Goal: Task Accomplishment & Management: Use online tool/utility

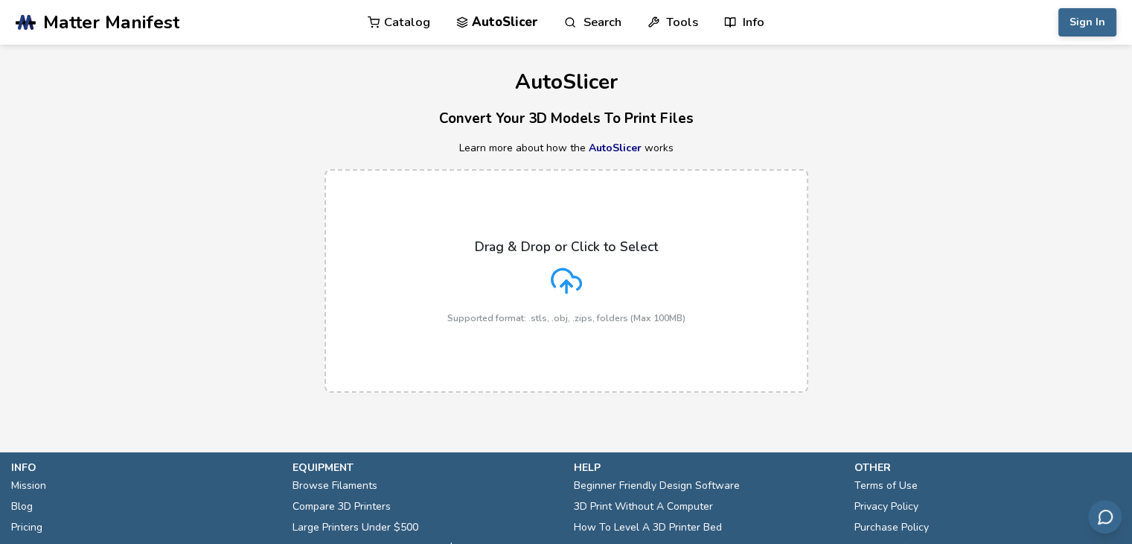
click at [572, 299] on div "Drag & Drop or Click to Select Supported format: .stls, .obj, .zips, folders (M…" at bounding box center [566, 281] width 238 height 84
click at [0, 0] on input "Drag & Drop or Click to Select Supported format: .stls, .obj, .zips, folders (M…" at bounding box center [0, 0] width 0 height 0
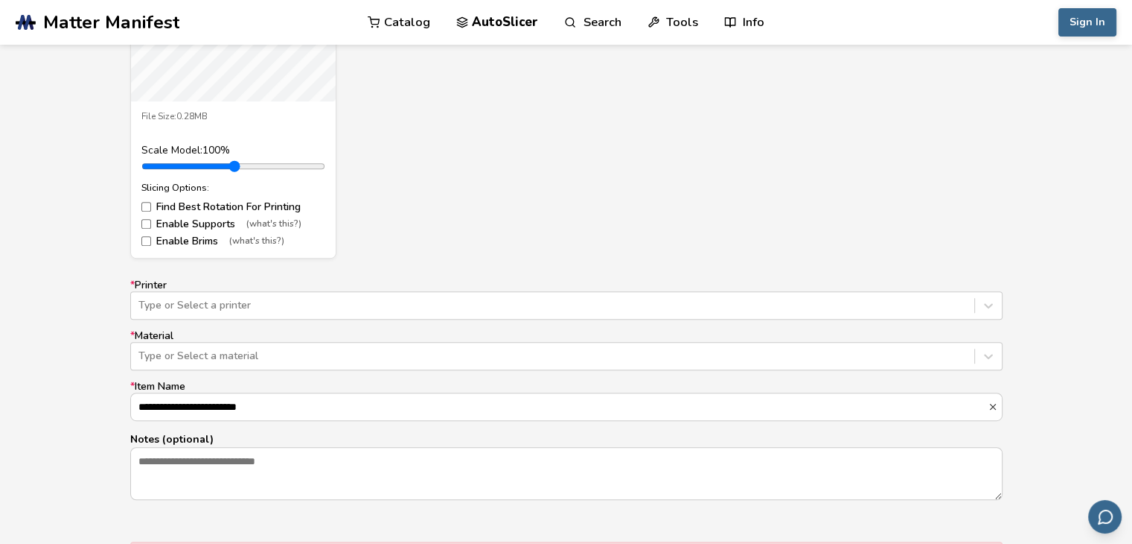
scroll to position [756, 0]
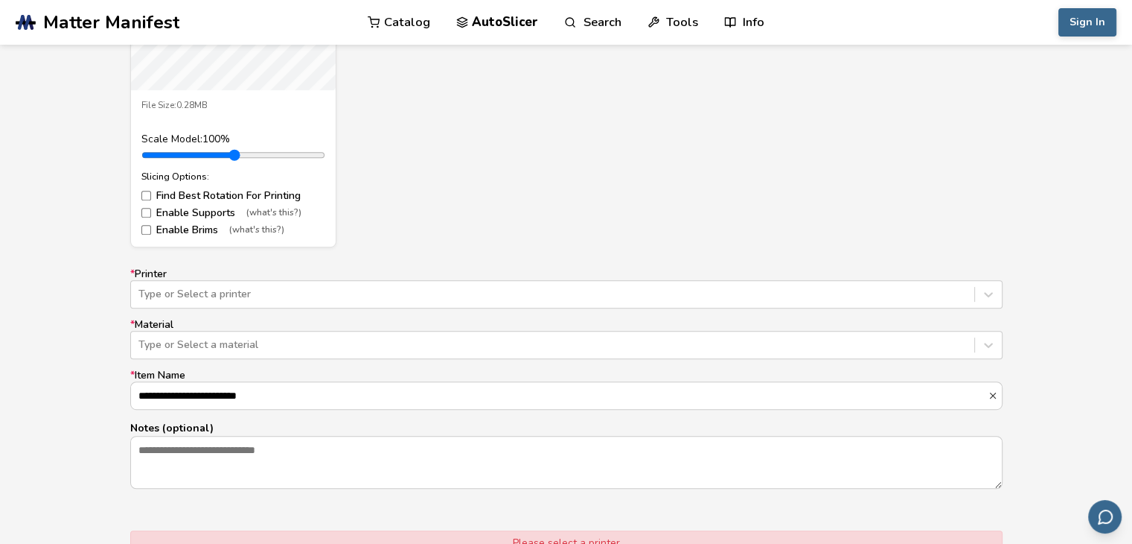
click at [271, 310] on div "**********" at bounding box center [566, 378] width 873 height 220
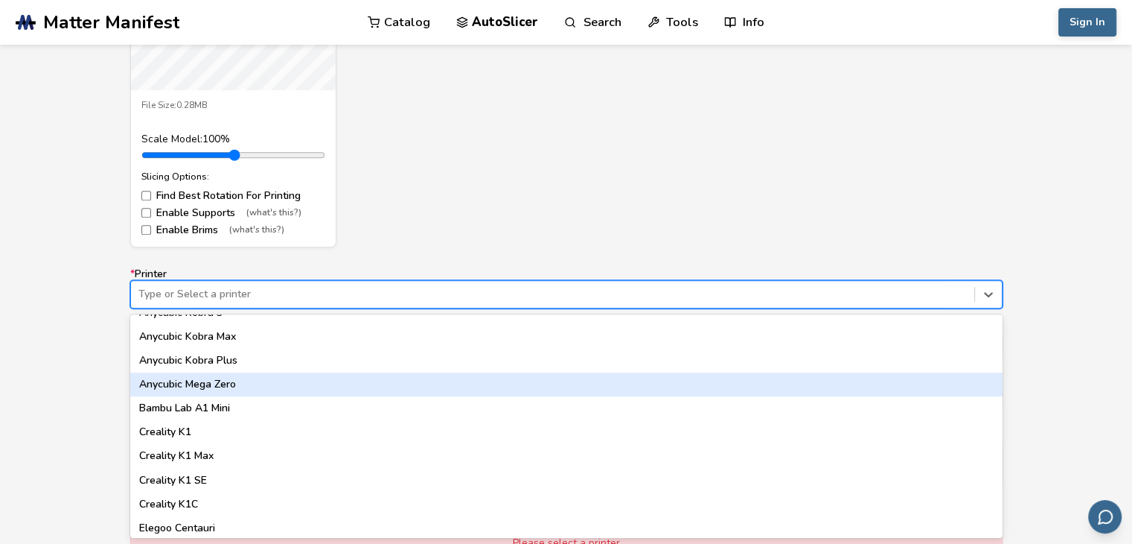
scroll to position [298, 0]
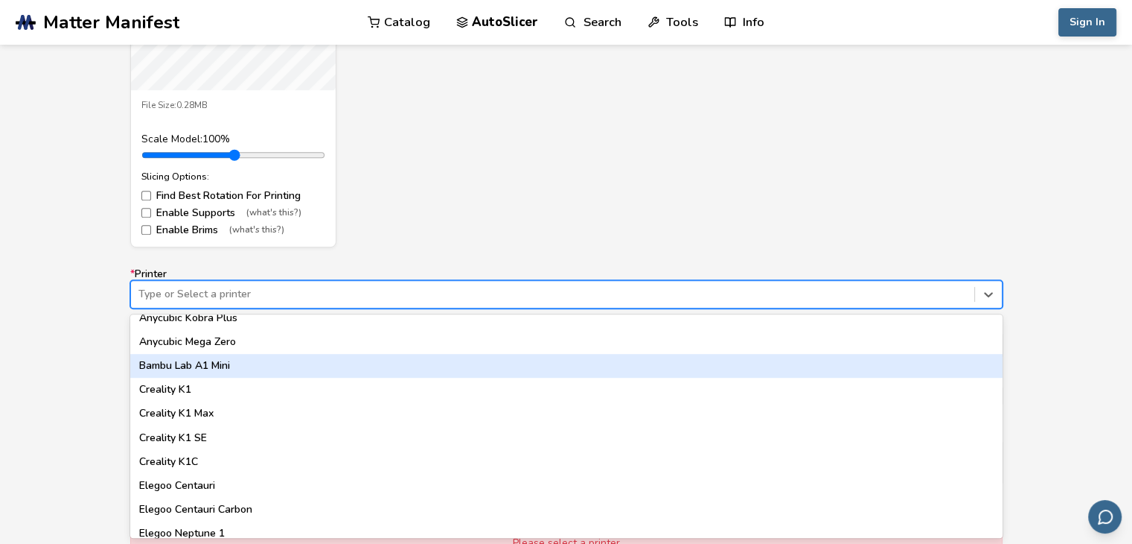
click at [271, 366] on div "Bambu Lab A1 Mini" at bounding box center [566, 366] width 873 height 24
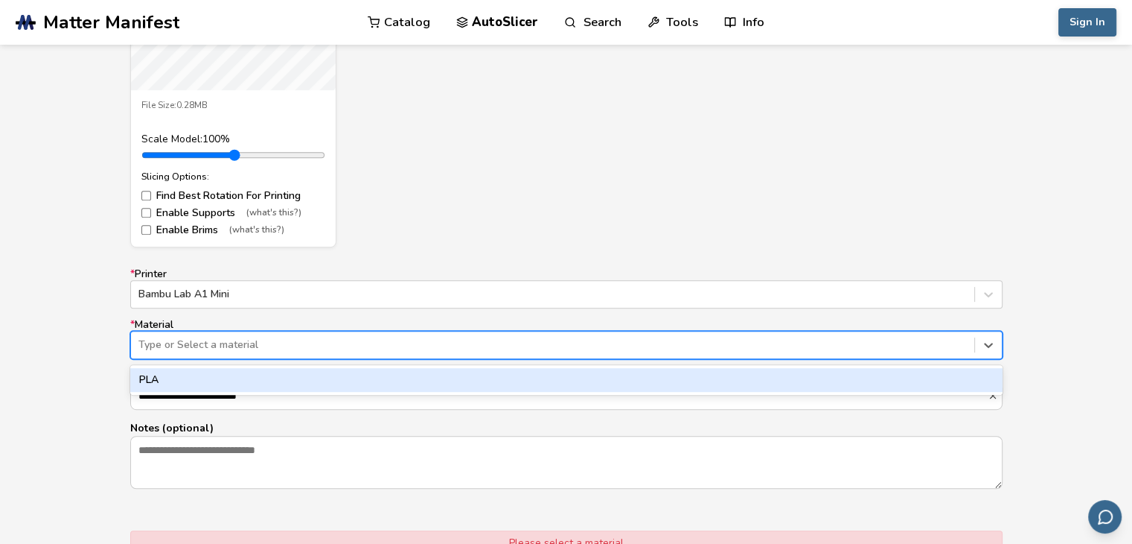
click at [265, 346] on div at bounding box center [552, 344] width 829 height 15
click at [263, 379] on div "PLA" at bounding box center [566, 380] width 873 height 24
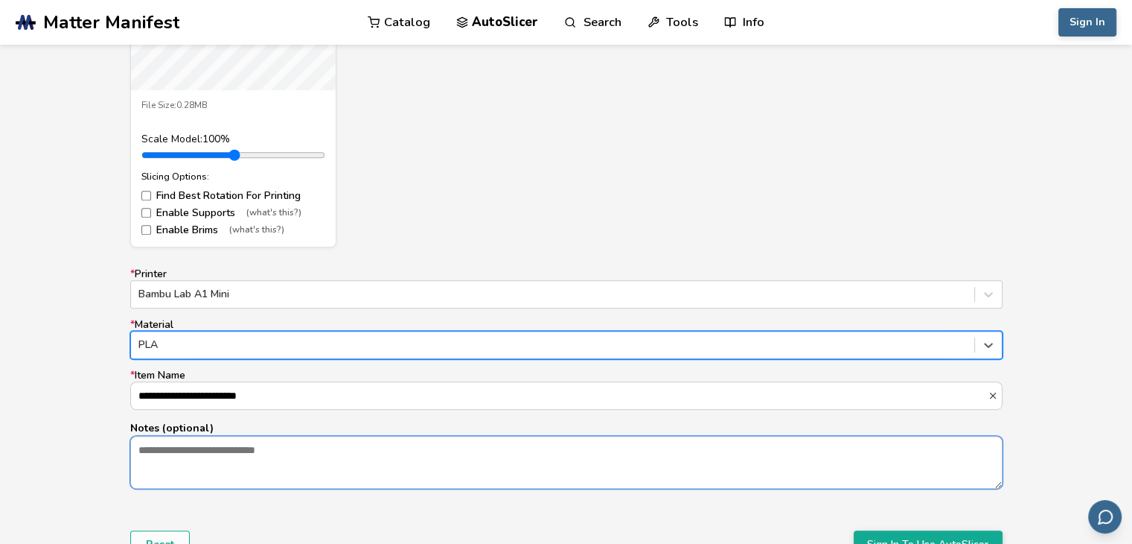
click at [248, 462] on textarea "Notes (optional)" at bounding box center [566, 461] width 871 height 51
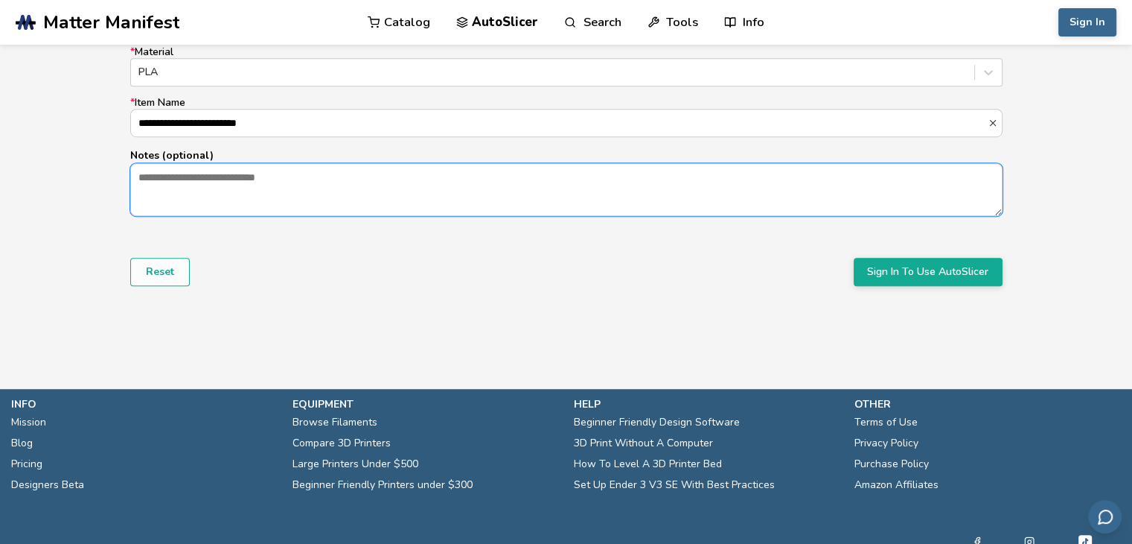
scroll to position [1054, 0]
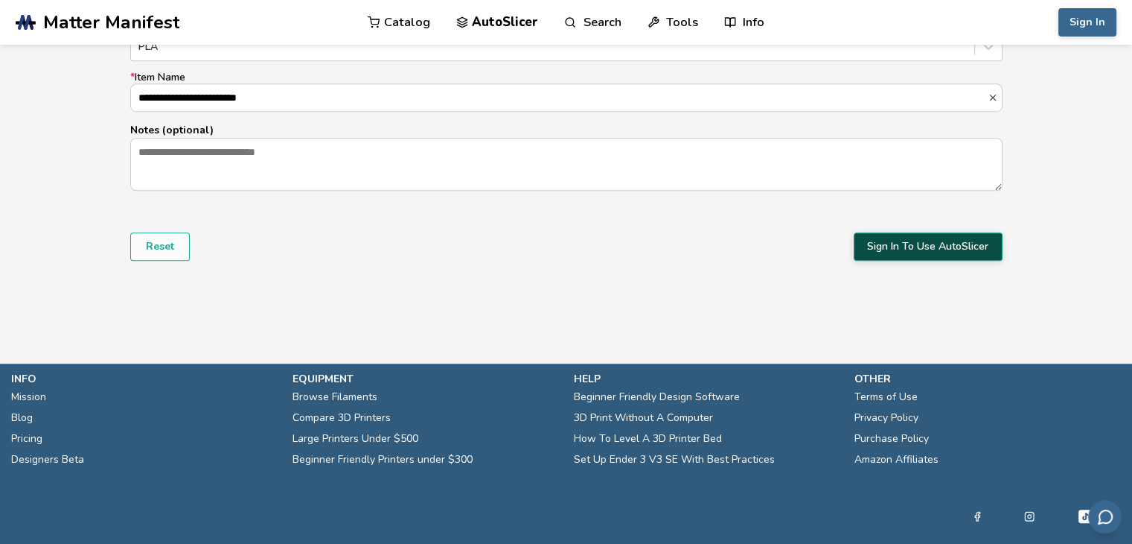
click at [917, 248] on button "Sign In To Use AutoSlicer" at bounding box center [928, 246] width 149 height 28
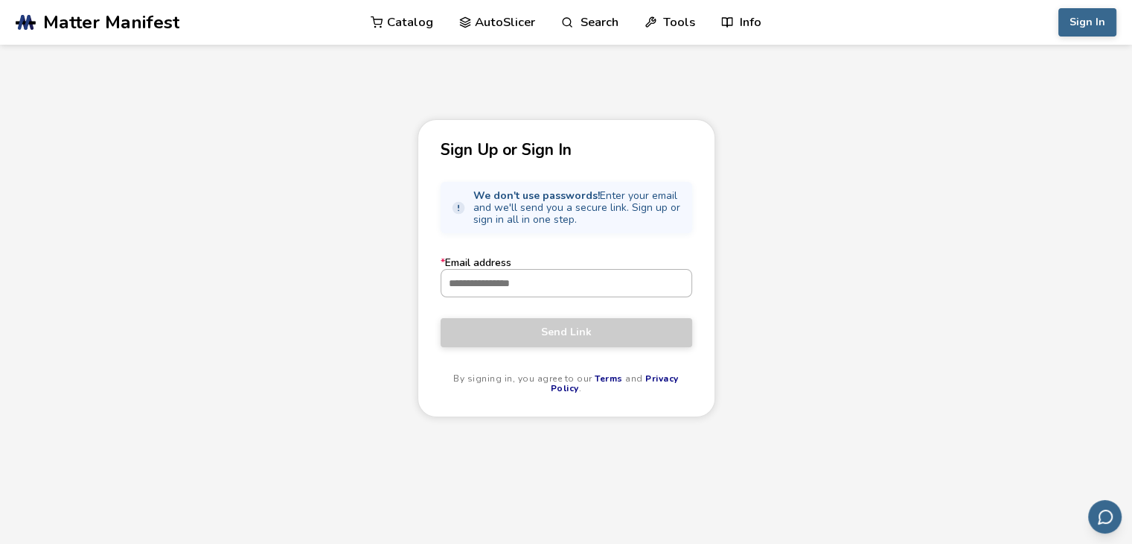
click at [535, 287] on input "* Email address" at bounding box center [567, 283] width 250 height 27
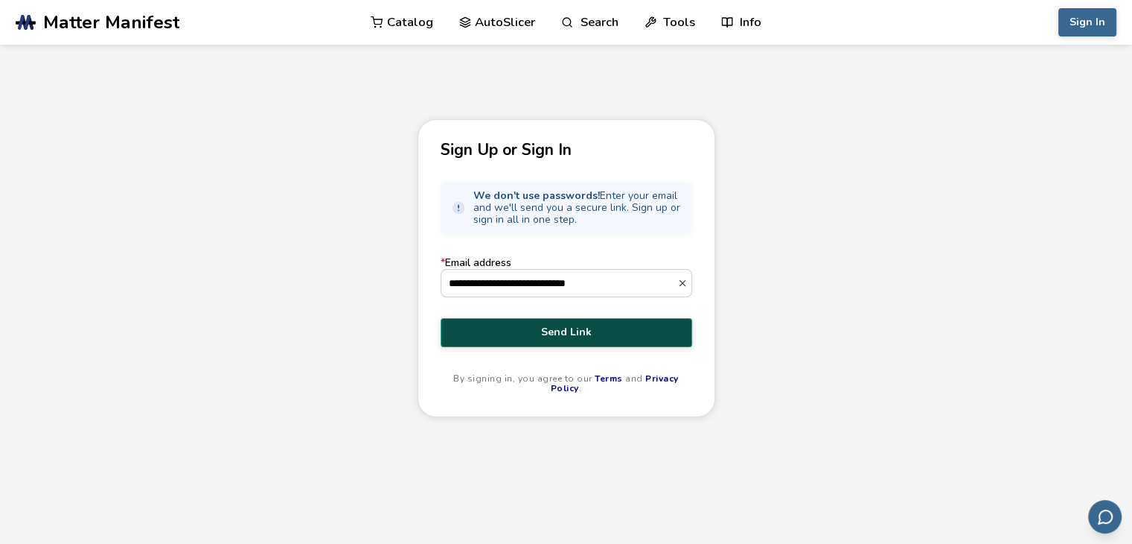
click at [569, 337] on span "Send Link" at bounding box center [566, 332] width 229 height 12
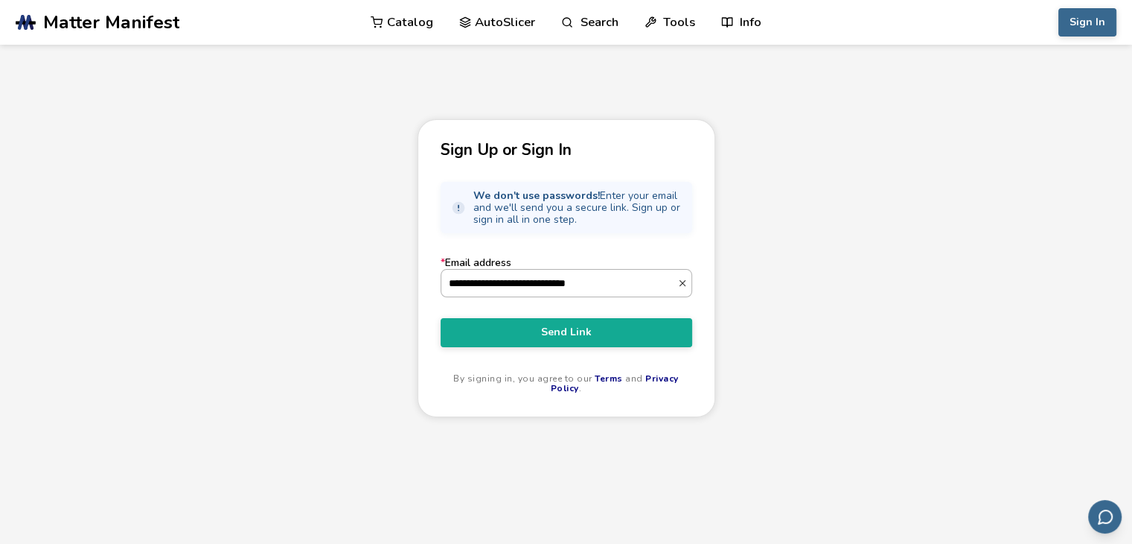
drag, startPoint x: 561, startPoint y: 284, endPoint x: 620, endPoint y: 273, distance: 60.6
click at [620, 273] on input "**********" at bounding box center [560, 283] width 236 height 27
click at [502, 279] on input "**********" at bounding box center [560, 283] width 236 height 27
paste input "**********"
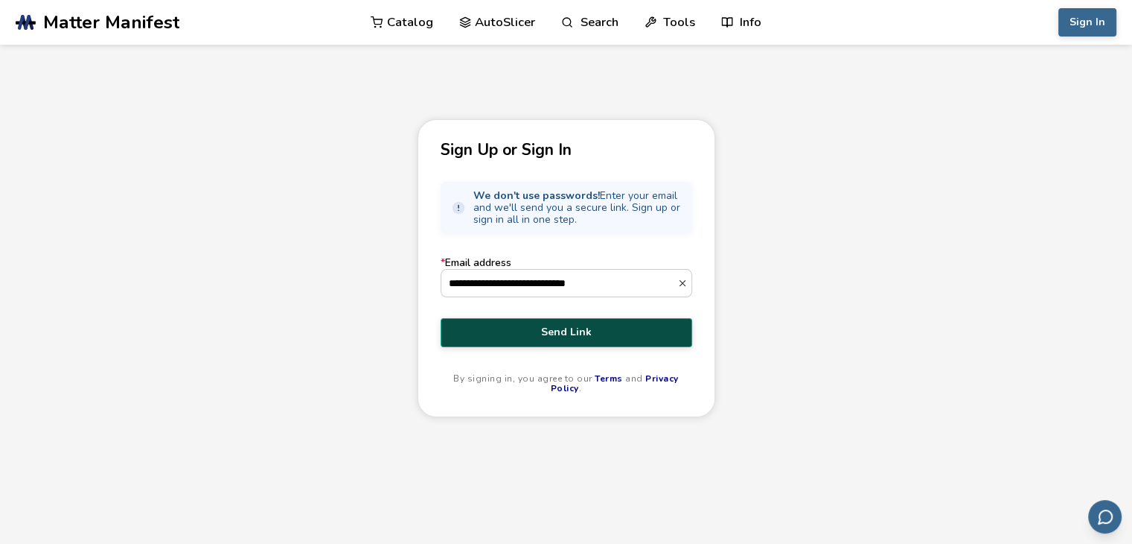
type input "**********"
click at [602, 337] on span "Send Link" at bounding box center [566, 332] width 229 height 12
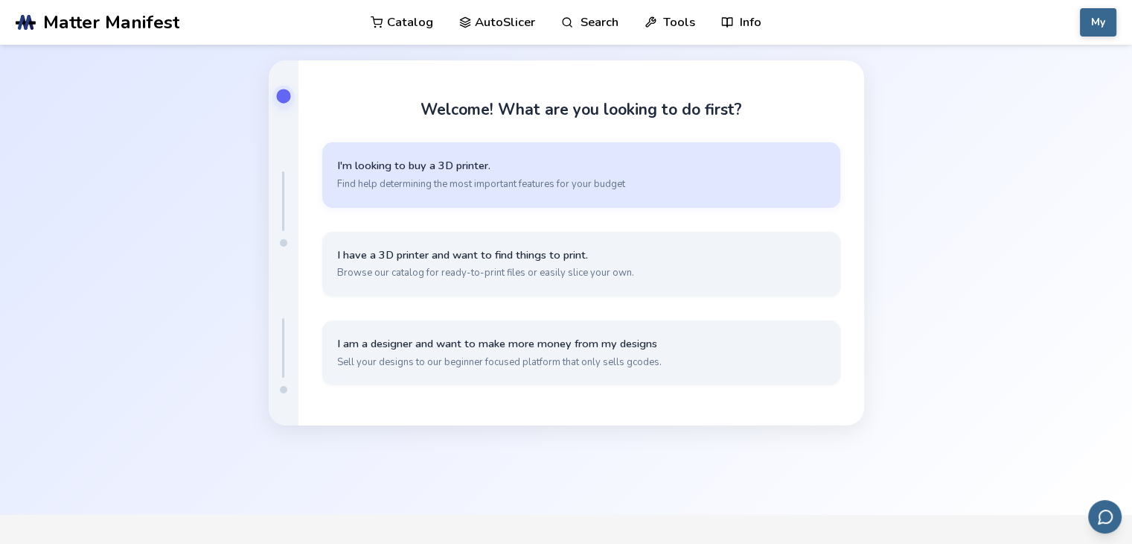
scroll to position [74, 0]
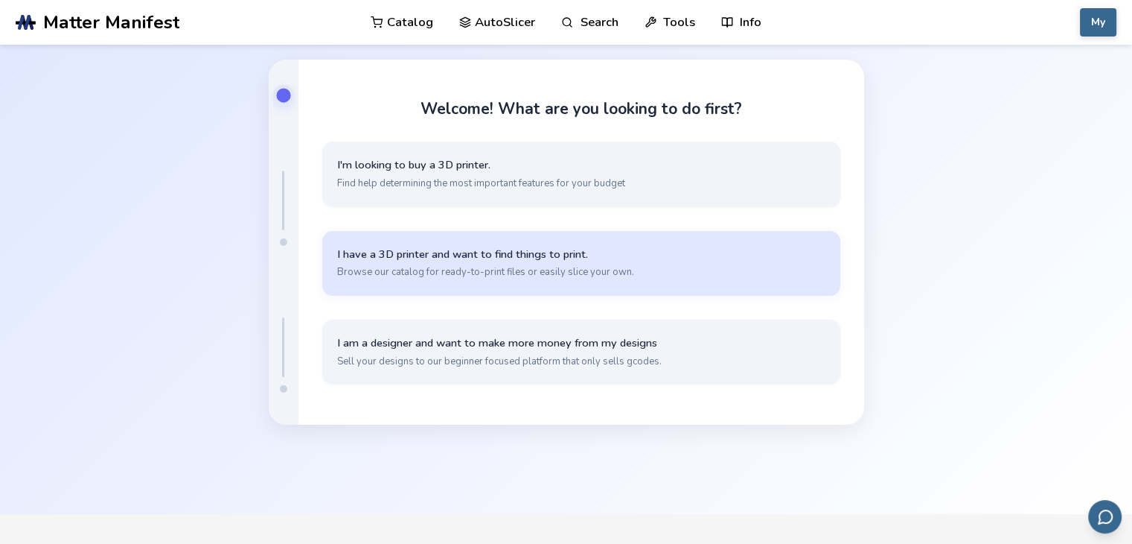
click at [657, 281] on button "I have a 3D printer and want to find things to print. Browse our catalog for re…" at bounding box center [581, 263] width 518 height 65
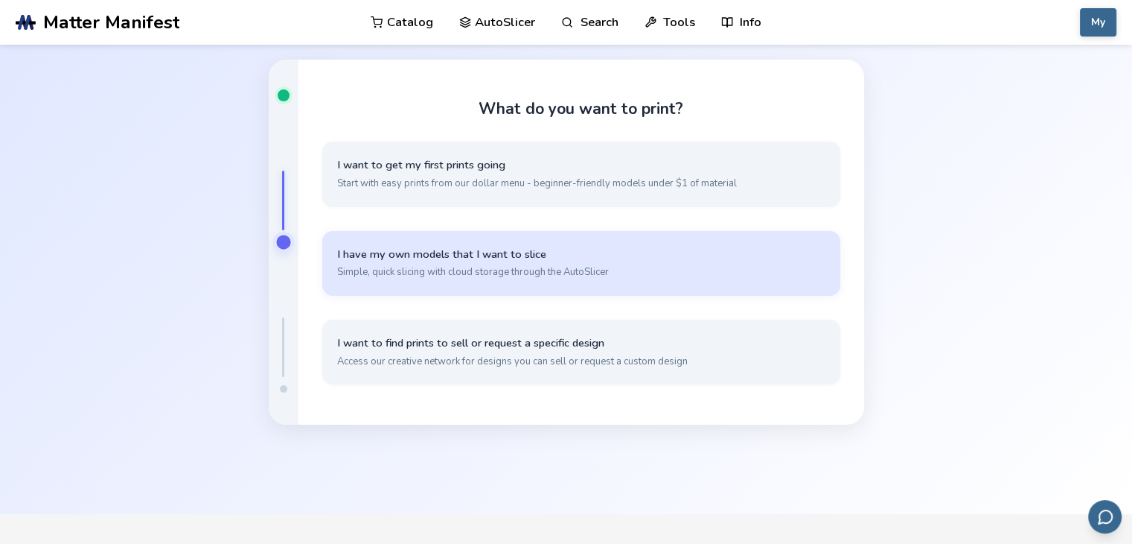
click at [658, 281] on button "I have my own models that I want to slice Simple, quick slicing with cloud stor…" at bounding box center [581, 263] width 518 height 65
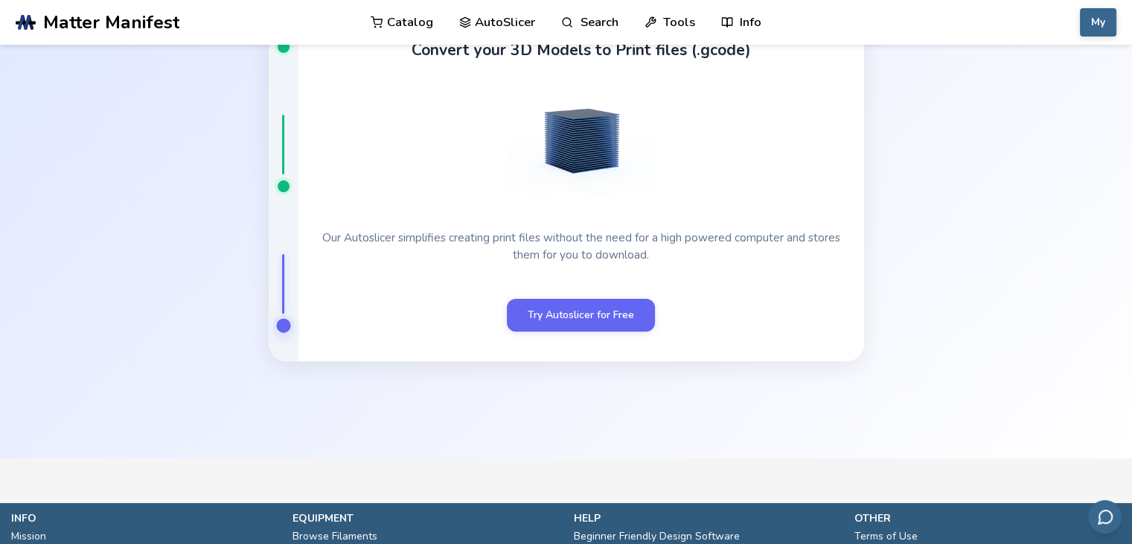
scroll to position [82, 0]
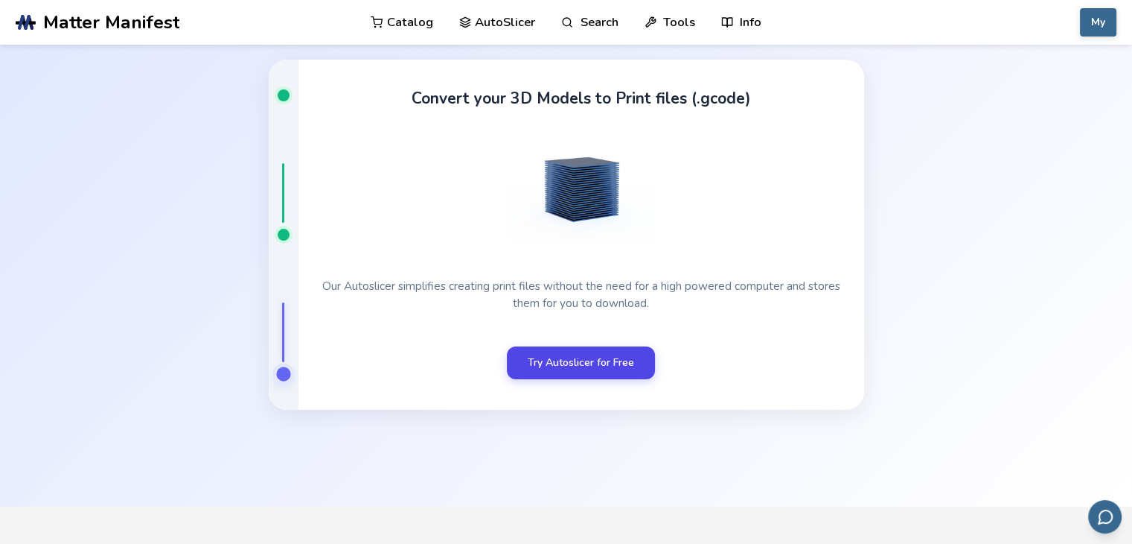
click at [574, 369] on link "Try Autoslicer for Free" at bounding box center [581, 362] width 148 height 33
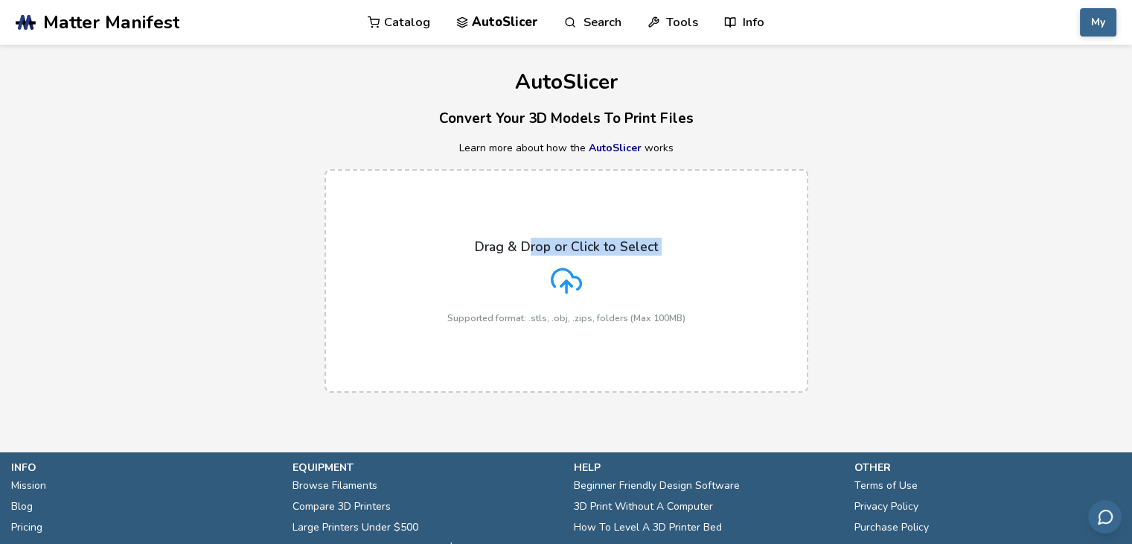
click at [527, 275] on div "Drag & Drop or Click to Select Supported format: .stls, .obj, .zips, folders (M…" at bounding box center [566, 281] width 238 height 84
click at [0, 0] on input "Drag & Drop or Click to Select Supported format: .stls, .obj, .zips, folders (M…" at bounding box center [0, 0] width 0 height 0
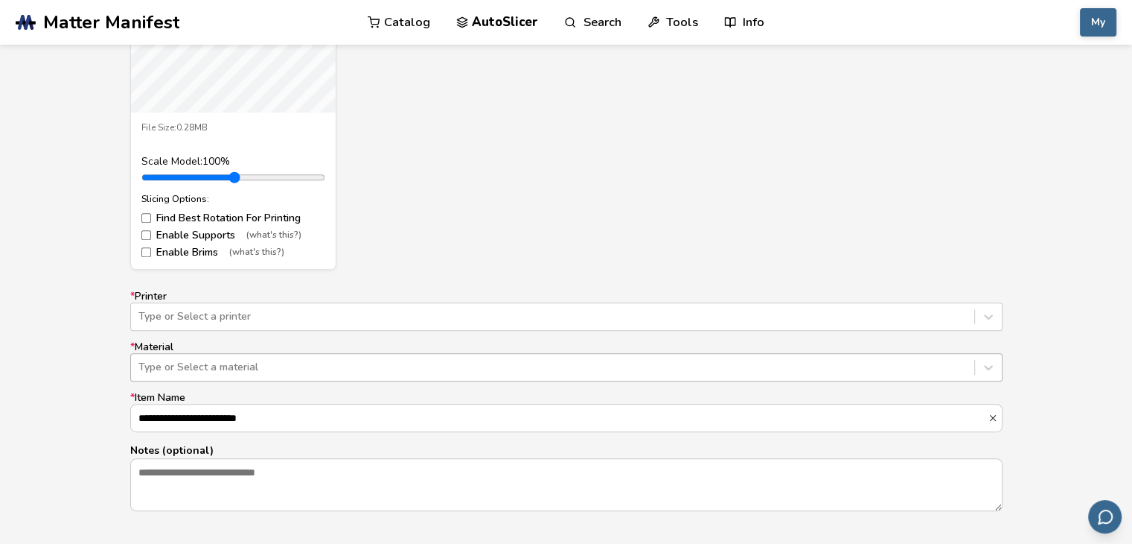
scroll to position [819, 0]
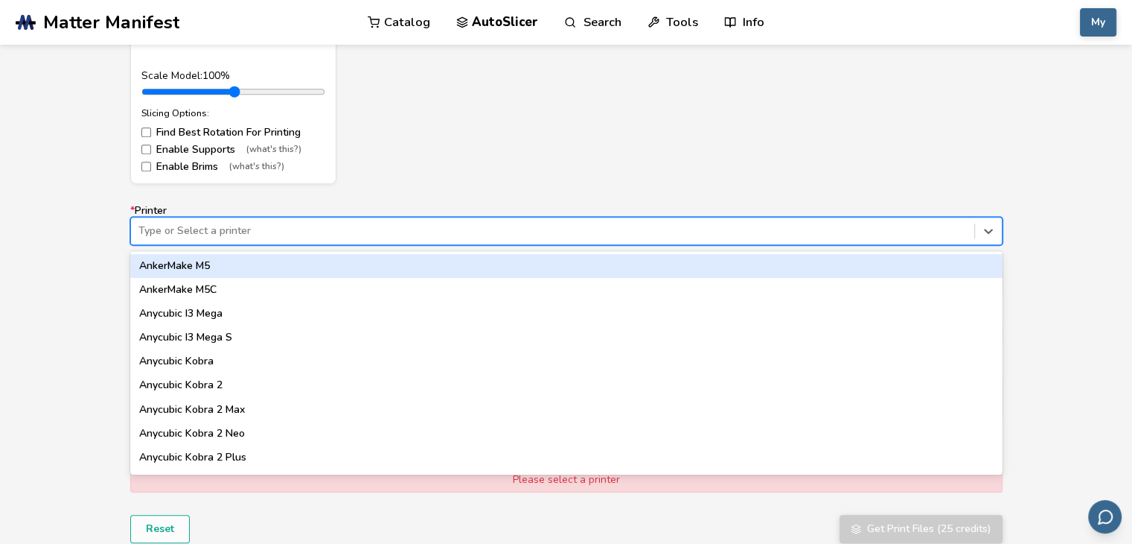
click at [306, 230] on div at bounding box center [552, 230] width 829 height 15
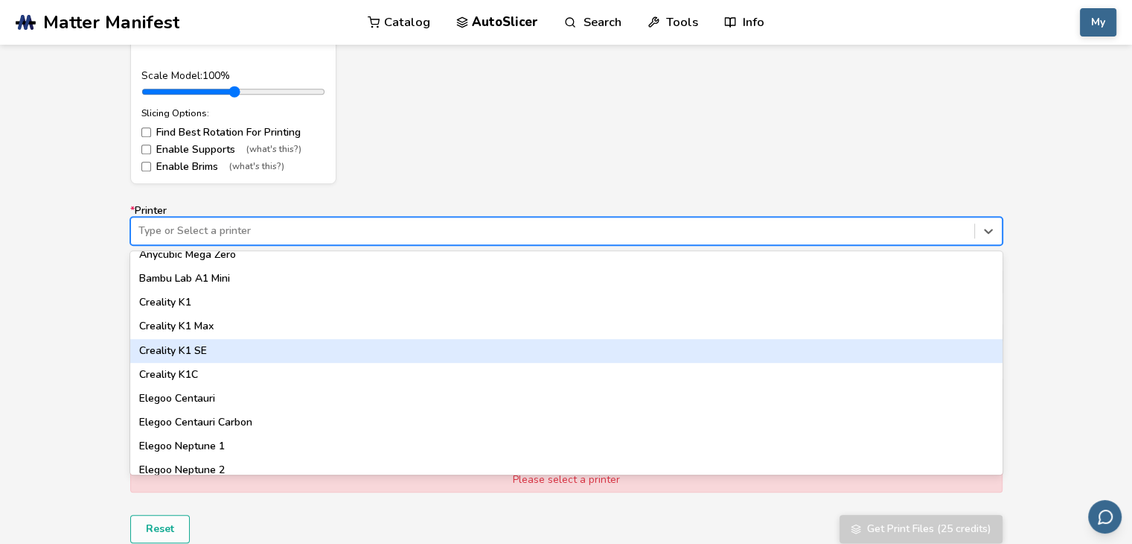
scroll to position [298, 0]
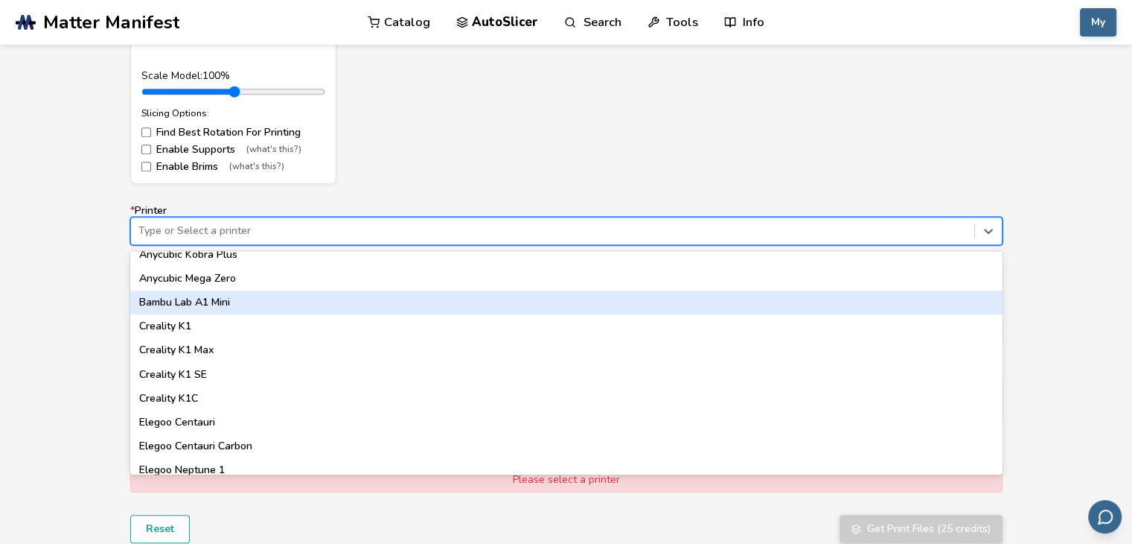
click at [234, 304] on div "Bambu Lab A1 Mini" at bounding box center [566, 302] width 873 height 24
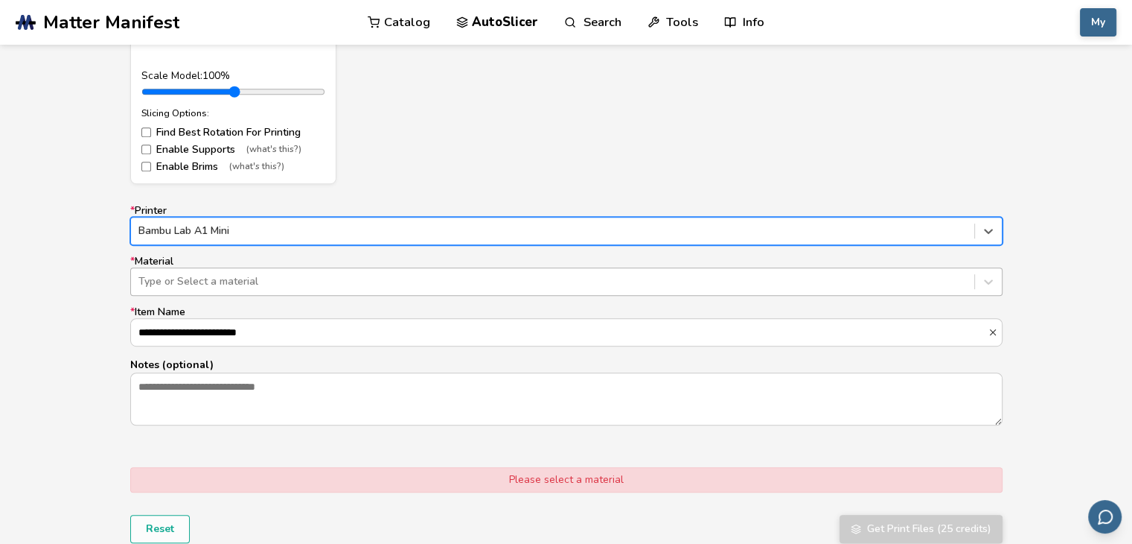
click at [220, 286] on div at bounding box center [552, 281] width 829 height 15
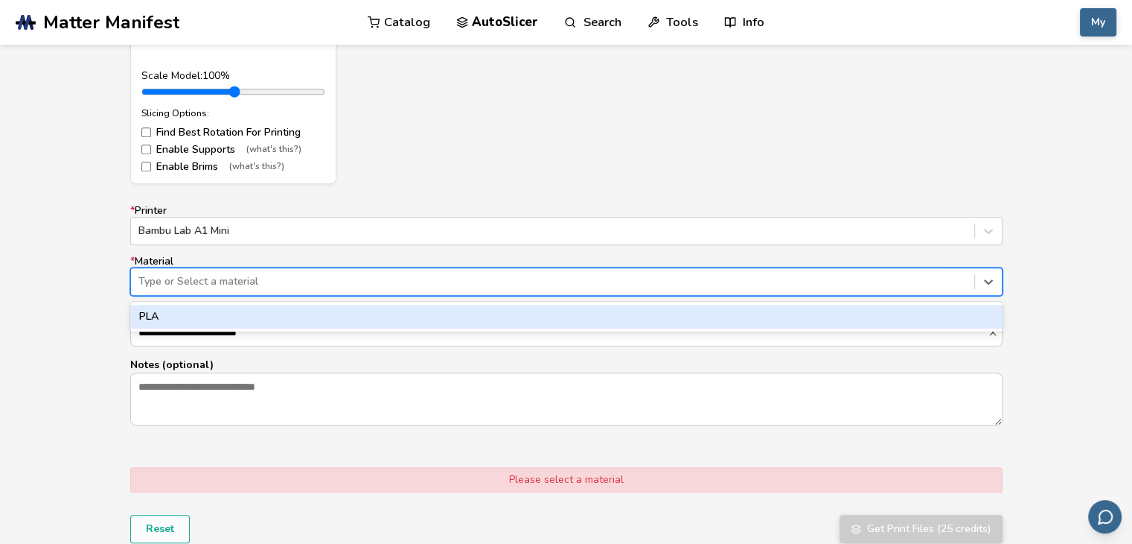
click at [221, 313] on div "PLA" at bounding box center [566, 317] width 873 height 24
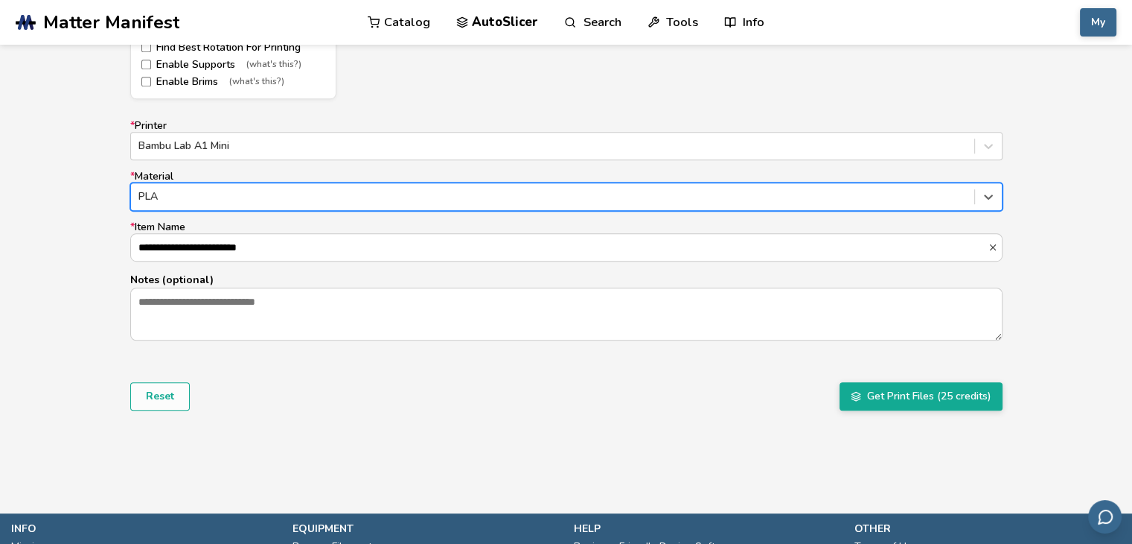
scroll to position [968, 0]
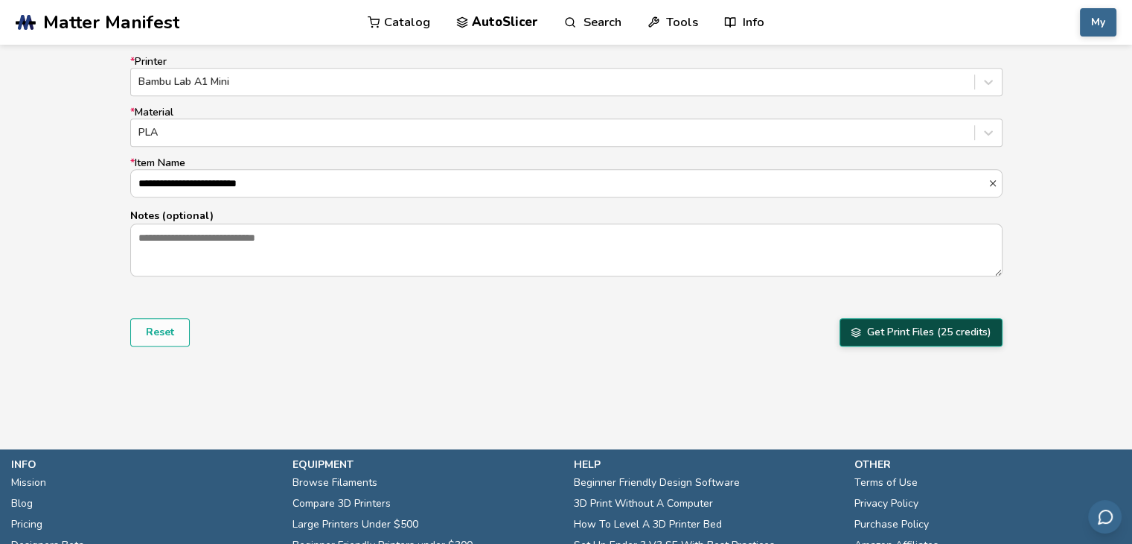
click at [879, 334] on button "Get Print Files (25 credits)" at bounding box center [921, 332] width 163 height 28
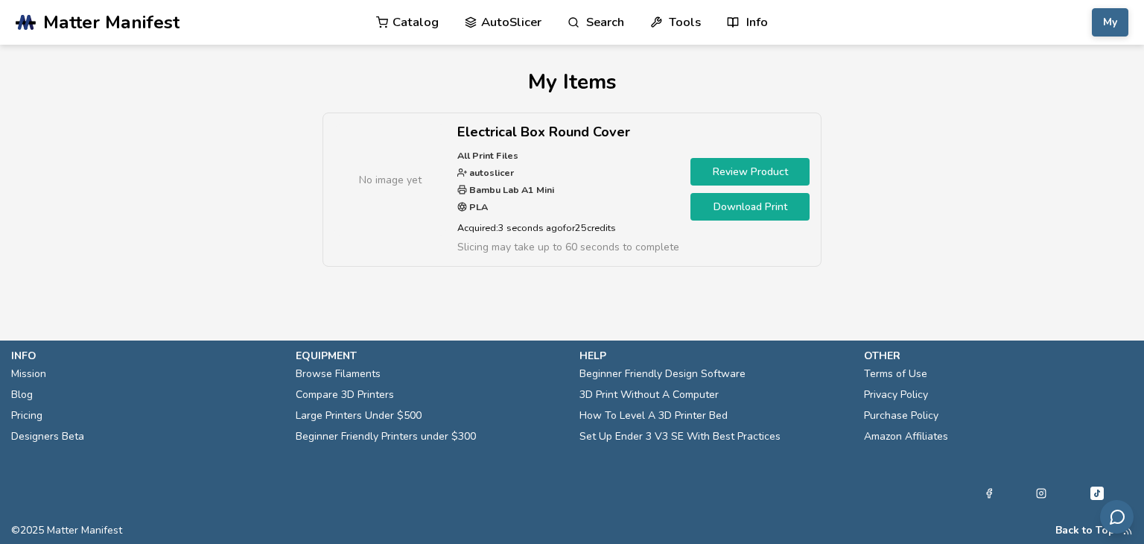
click at [772, 213] on link "Download Print" at bounding box center [749, 207] width 119 height 28
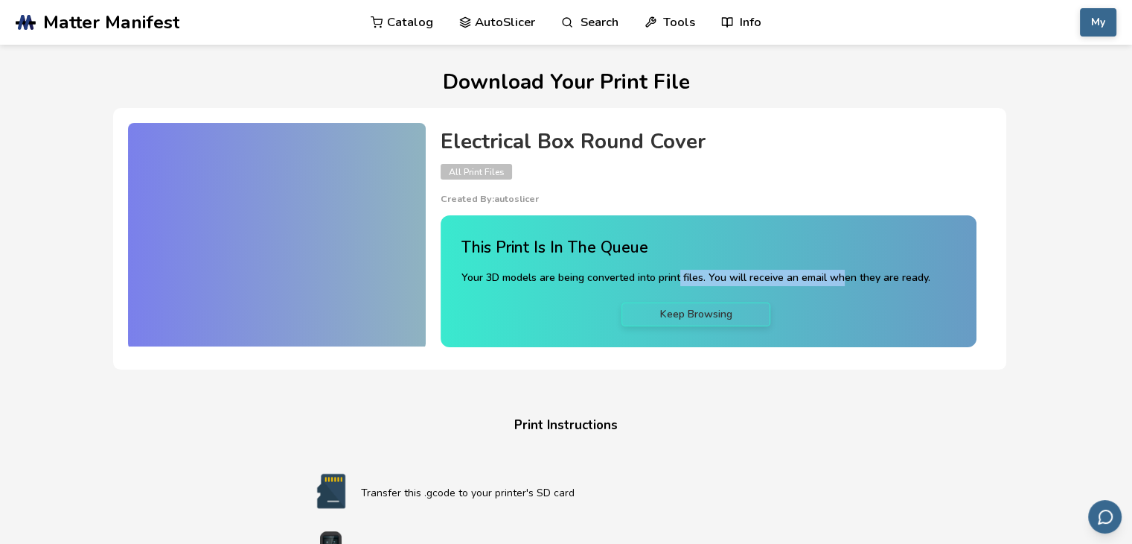
drag, startPoint x: 681, startPoint y: 276, endPoint x: 844, endPoint y: 286, distance: 163.3
click at [844, 286] on p "Your 3D models are being converted into print files. You will receive an email …" at bounding box center [696, 278] width 469 height 16
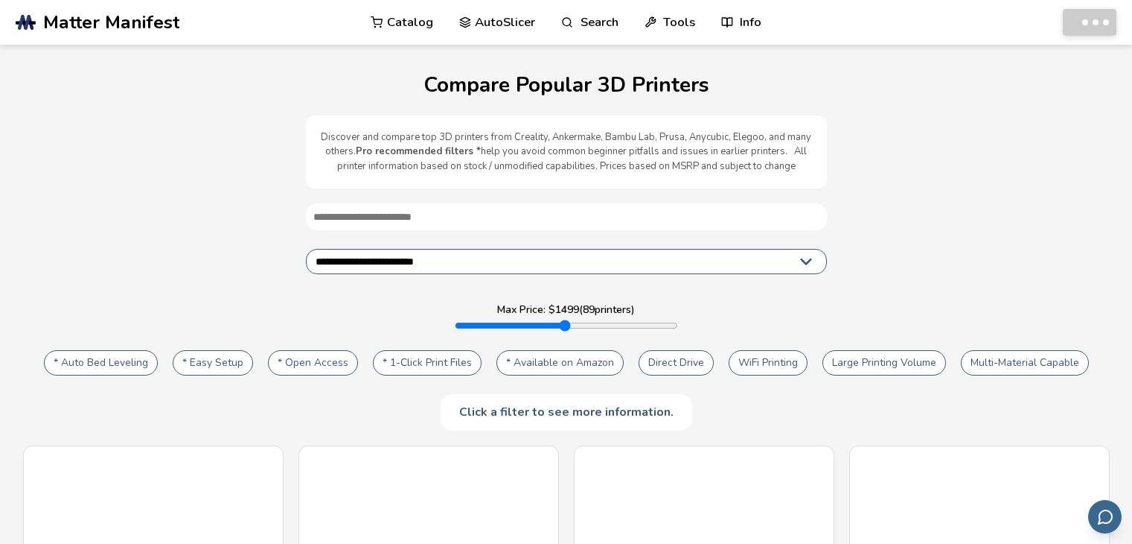
select select "**********"
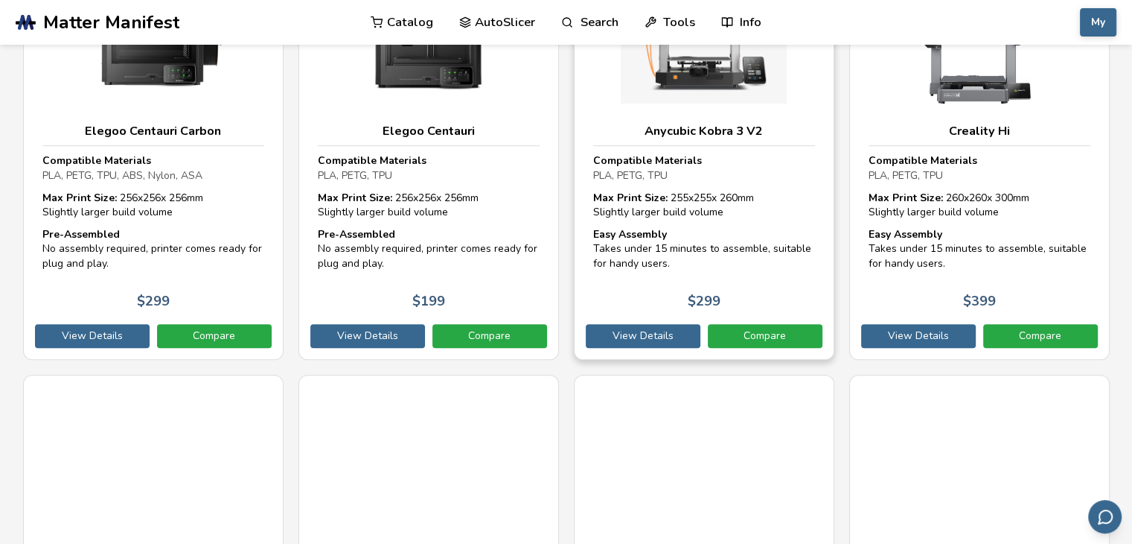
scroll to position [521, 0]
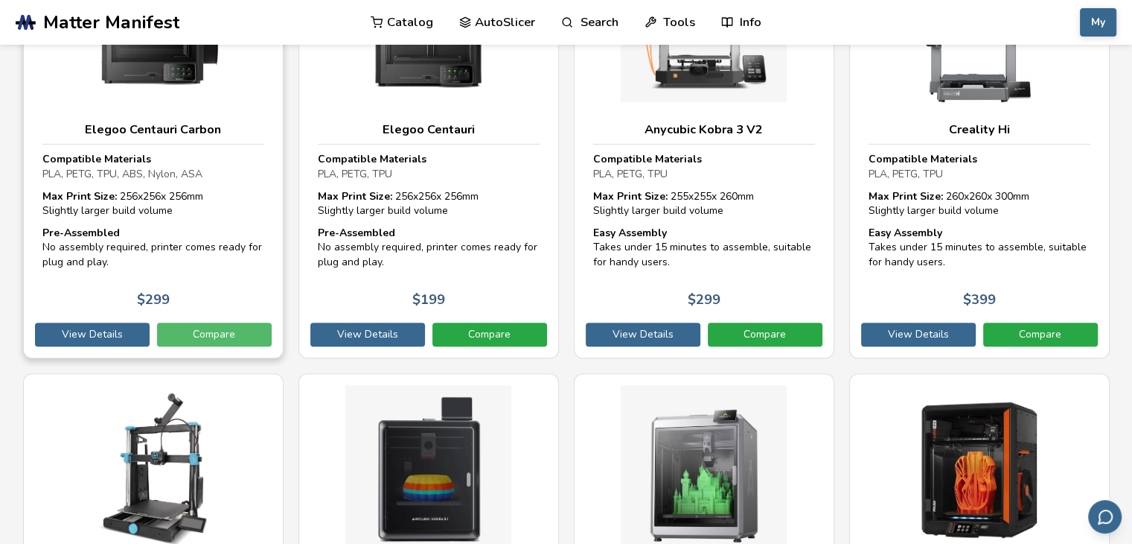
click at [192, 328] on link "Compare" at bounding box center [214, 334] width 115 height 24
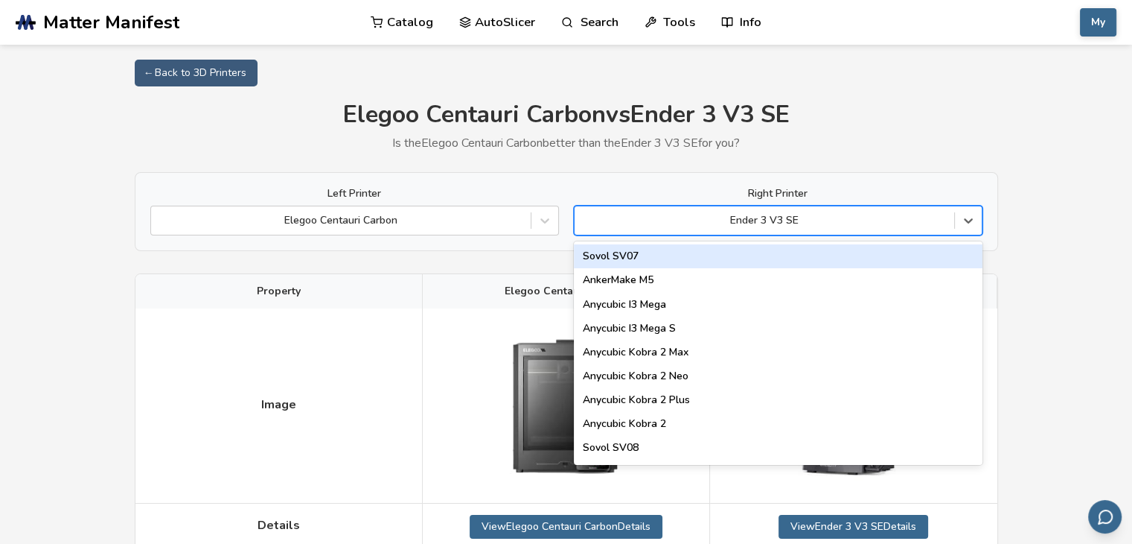
click at [952, 224] on div "Ender 3 V3 SE" at bounding box center [765, 220] width 380 height 21
type input "***"
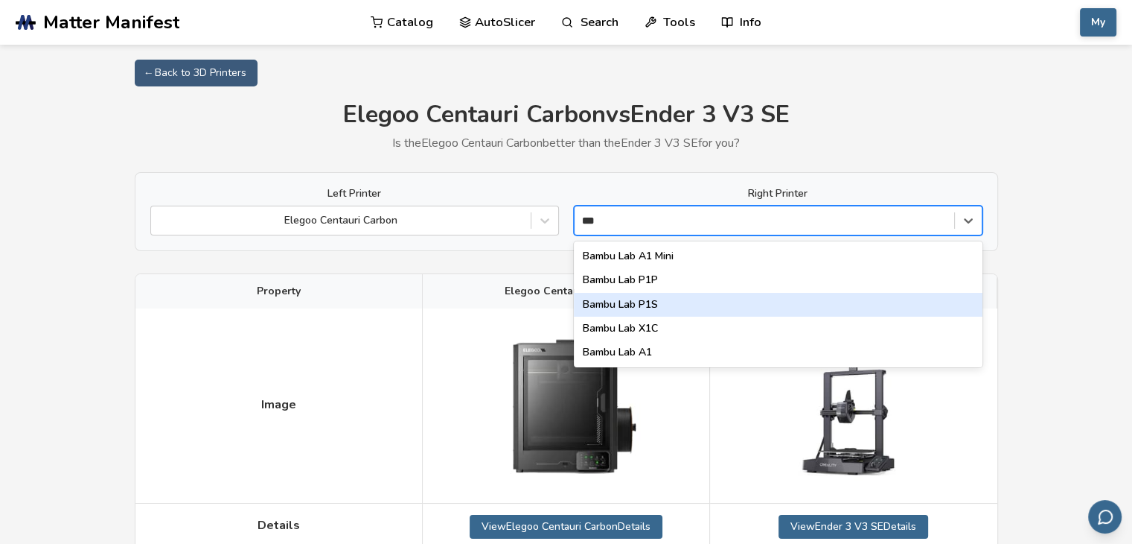
click at [674, 302] on div "Bambu Lab P1S" at bounding box center [778, 305] width 409 height 24
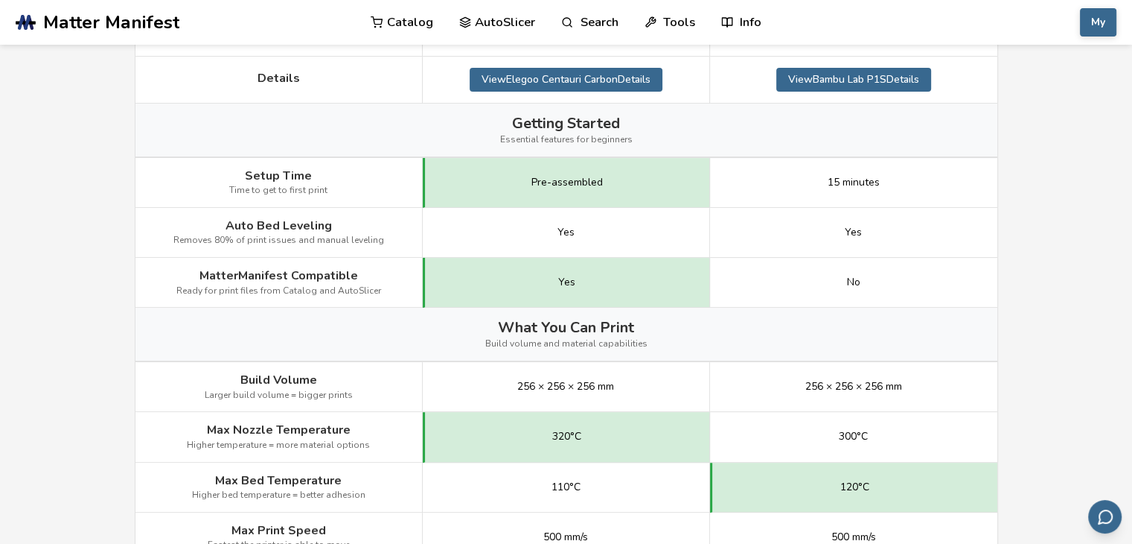
scroll to position [74, 0]
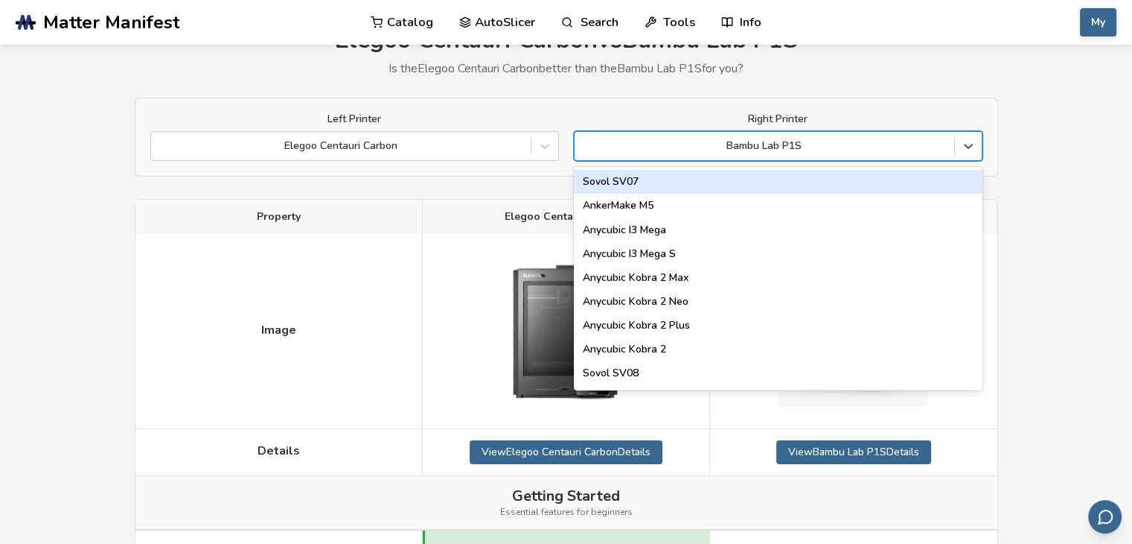
click at [800, 153] on div at bounding box center [764, 145] width 365 height 15
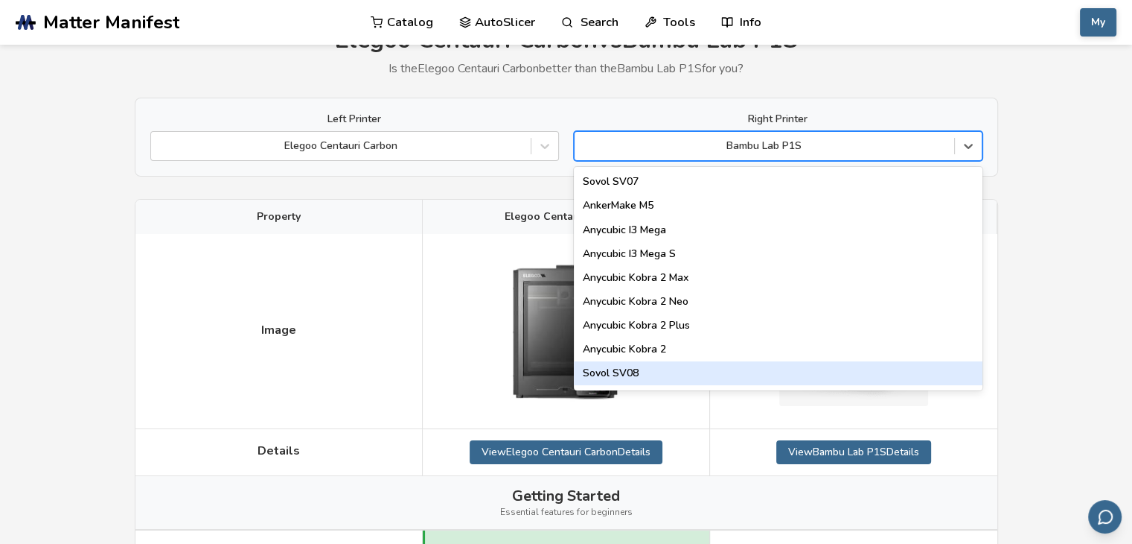
click at [729, 368] on div "Sovol SV08" at bounding box center [778, 373] width 409 height 24
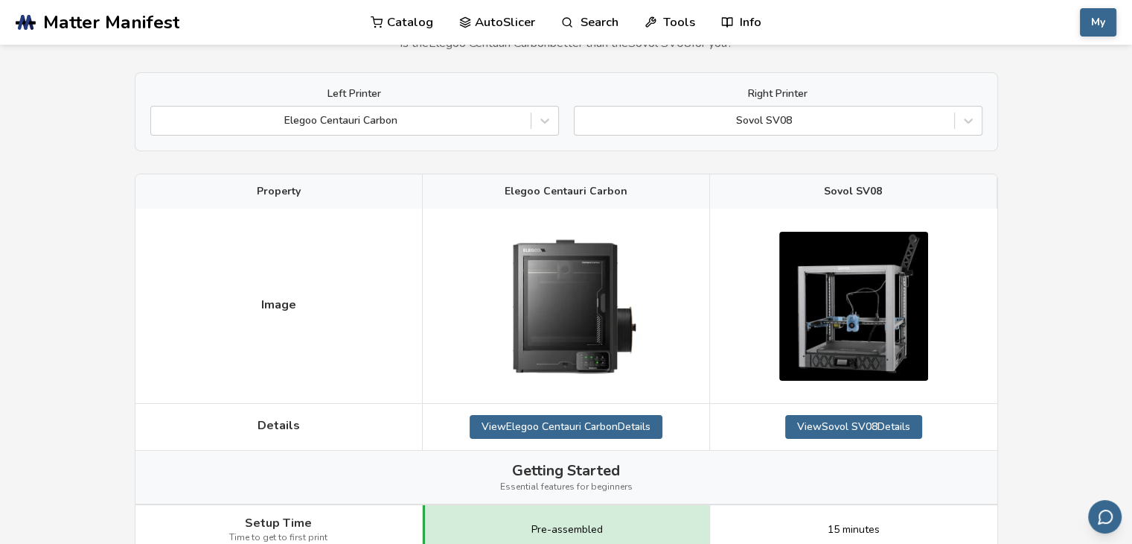
scroll to position [24, 0]
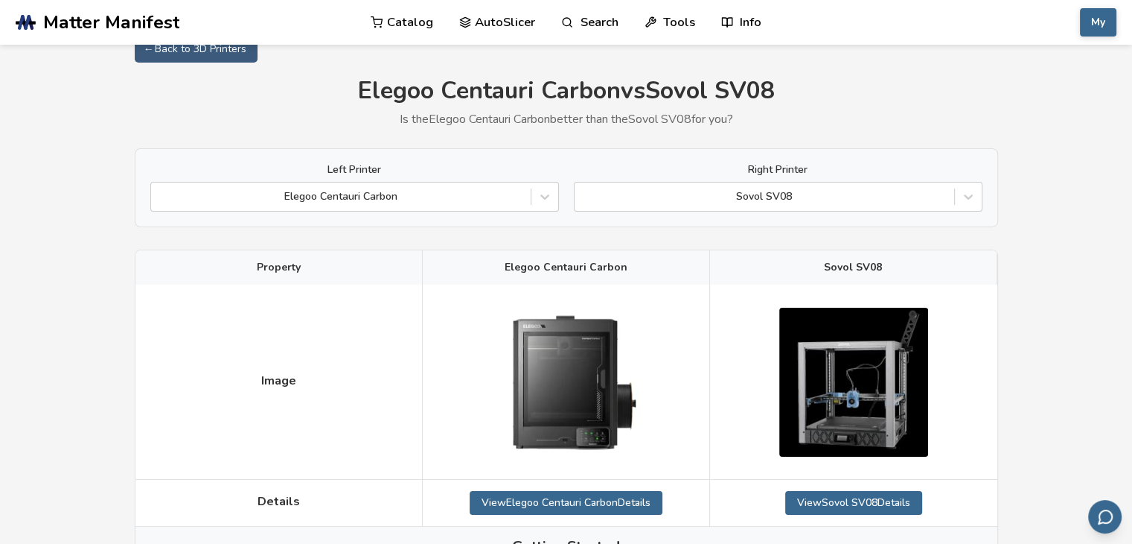
click at [493, 211] on div "Left Printer Elegoo Centauri Carbon Right Printer Sovol SV08" at bounding box center [567, 187] width 864 height 79
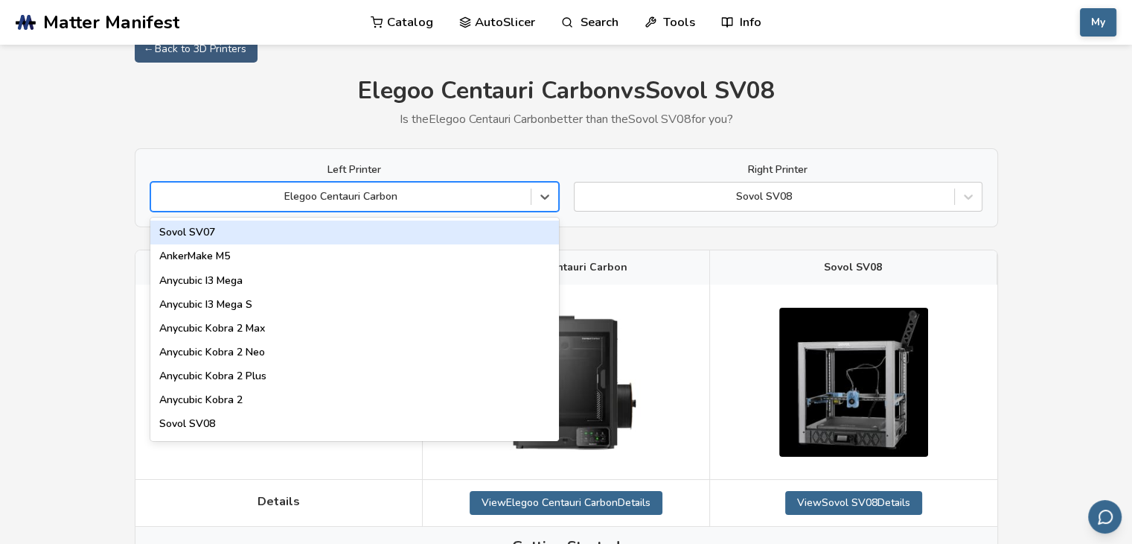
click at [478, 188] on div "Elegoo Centauri Carbon" at bounding box center [354, 197] width 409 height 30
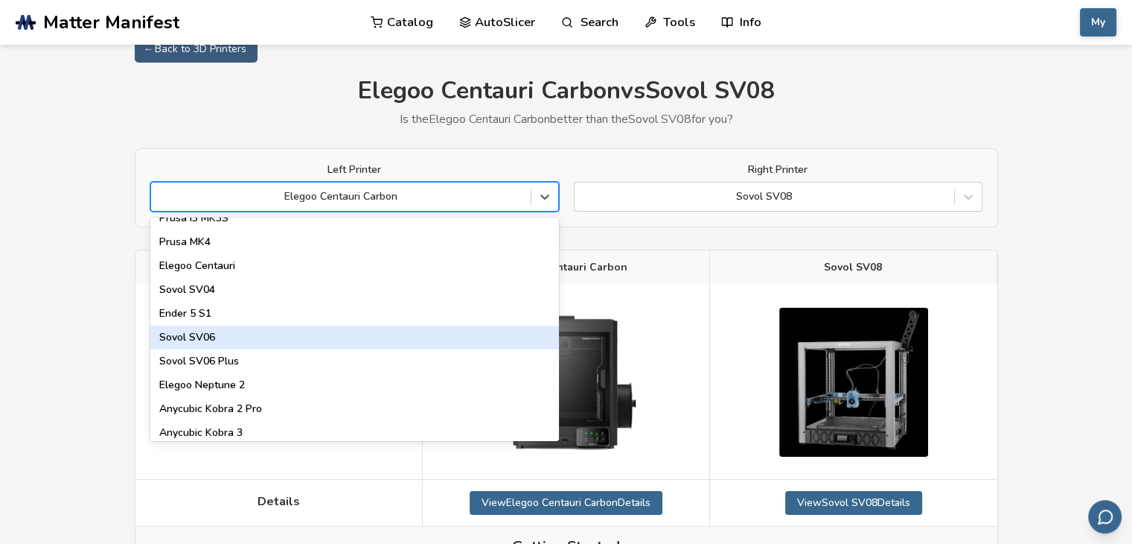
scroll to position [596, 0]
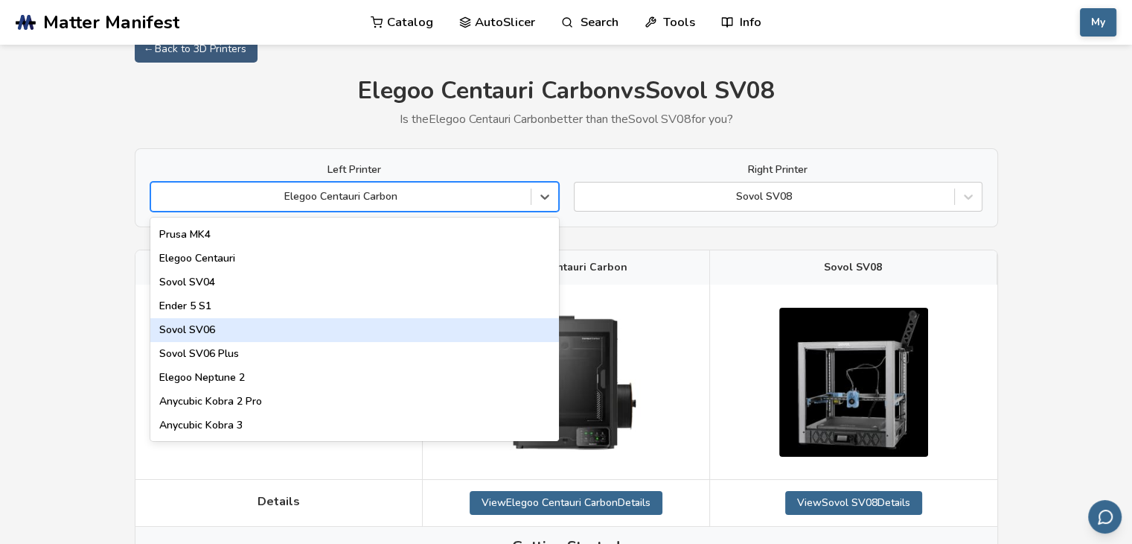
click at [365, 329] on div "Sovol SV06" at bounding box center [354, 330] width 409 height 24
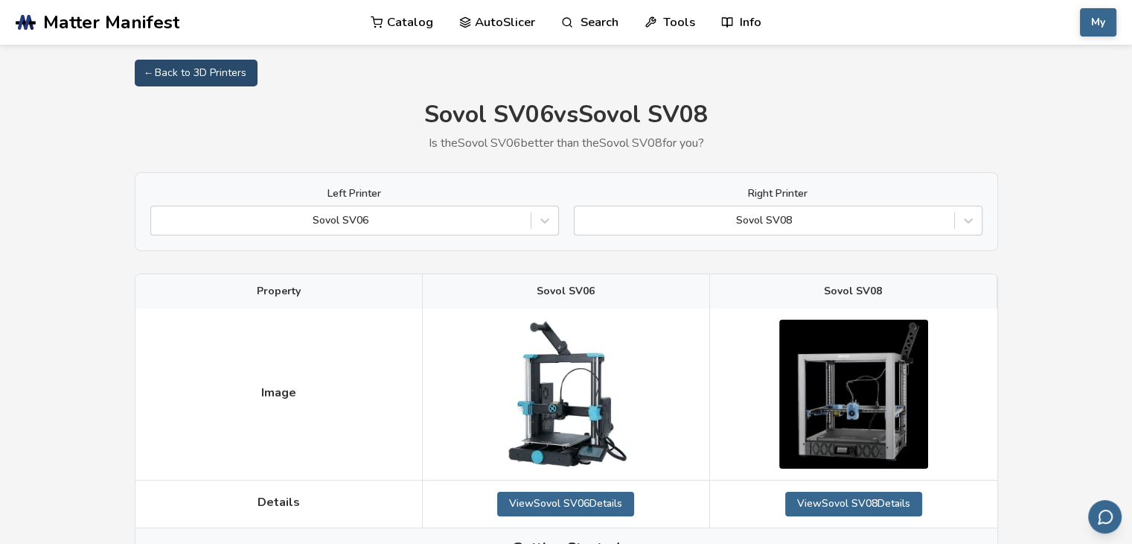
click at [209, 84] on link "← Back to 3D Printers" at bounding box center [196, 73] width 123 height 27
select select "**********"
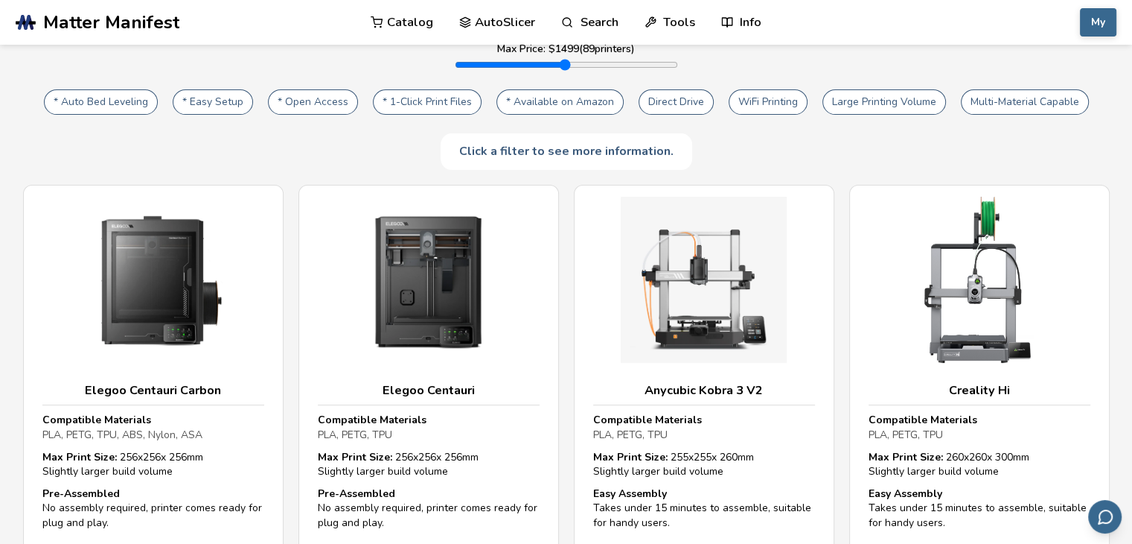
scroll to position [74, 0]
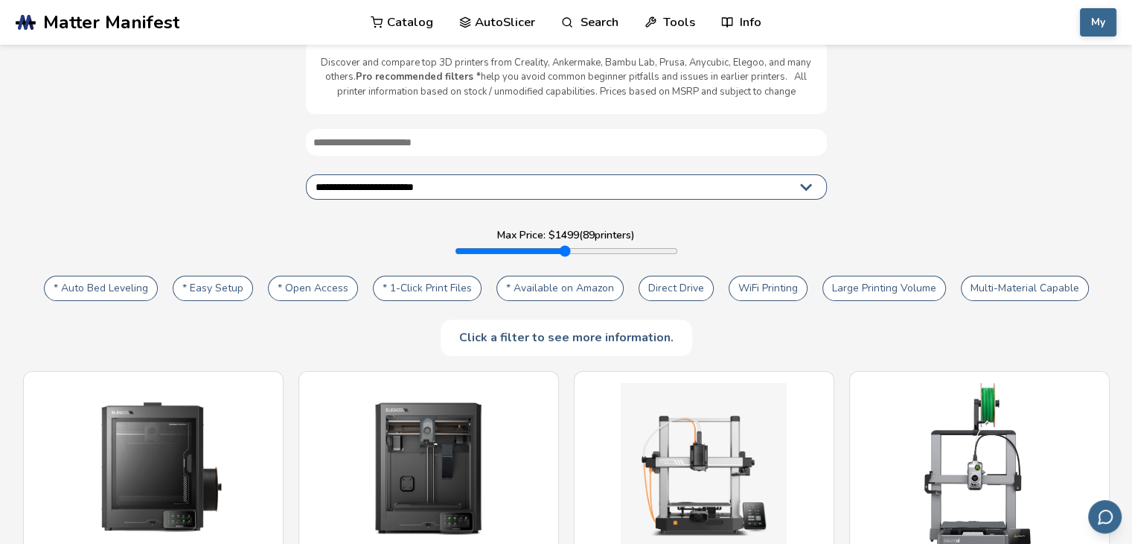
drag, startPoint x: 672, startPoint y: 251, endPoint x: 717, endPoint y: 246, distance: 45.7
click at [678, 248] on input "range" at bounding box center [566, 251] width 223 height 12
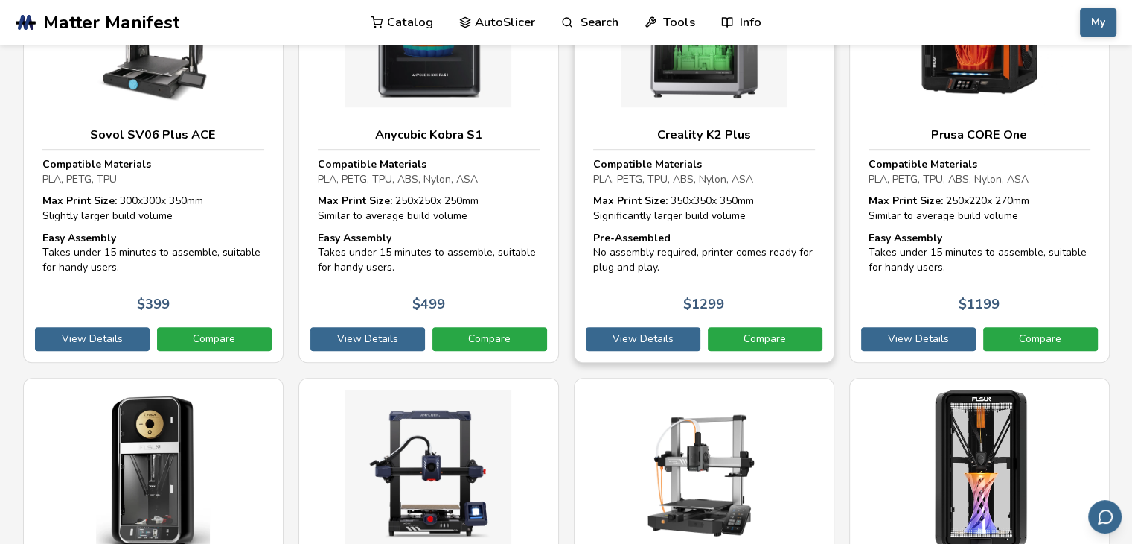
scroll to position [968, 0]
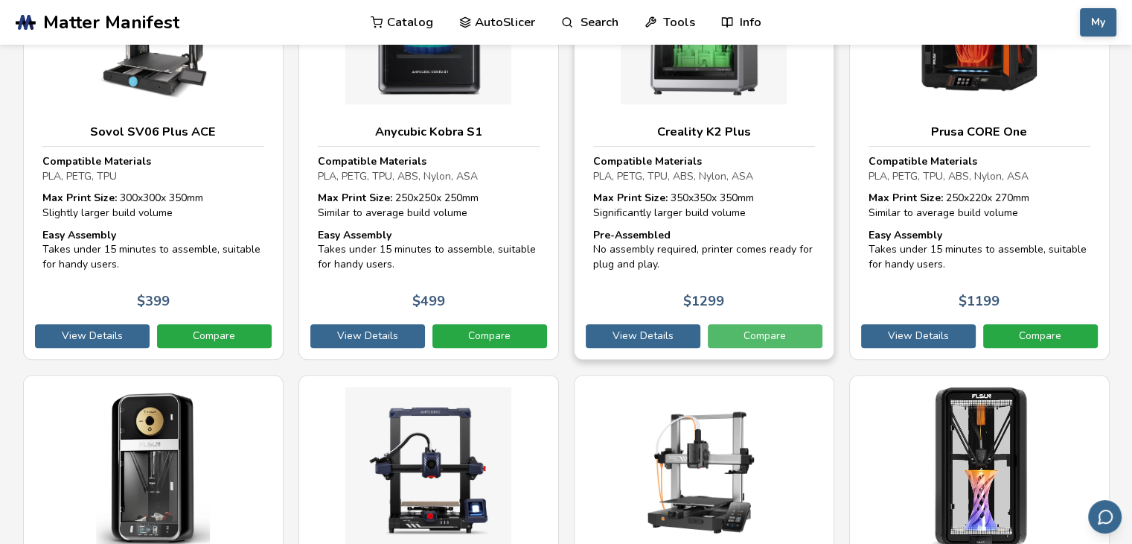
click at [783, 341] on link "Compare" at bounding box center [765, 336] width 115 height 24
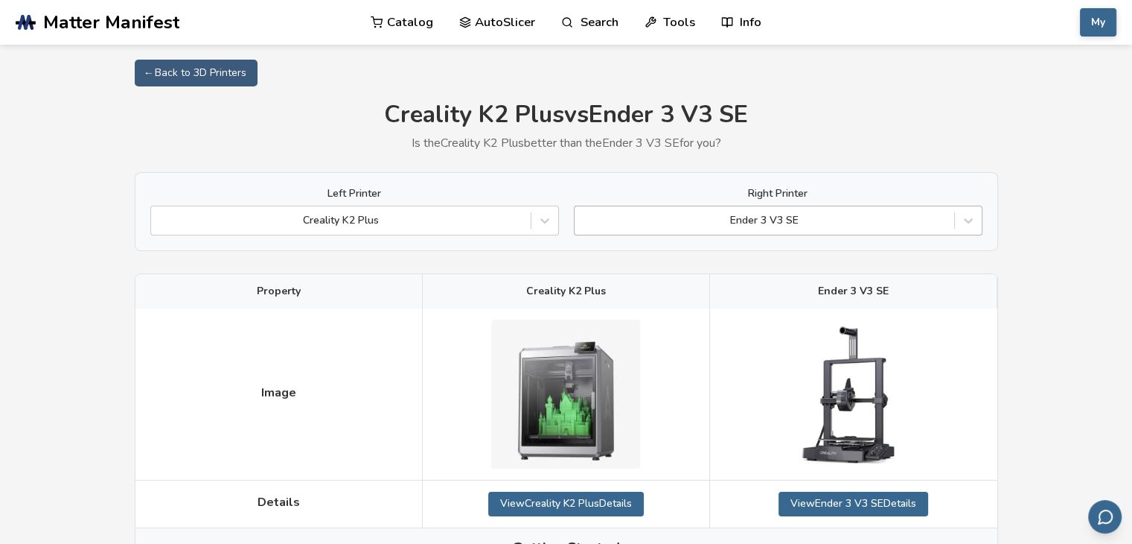
click at [863, 222] on div at bounding box center [764, 220] width 365 height 15
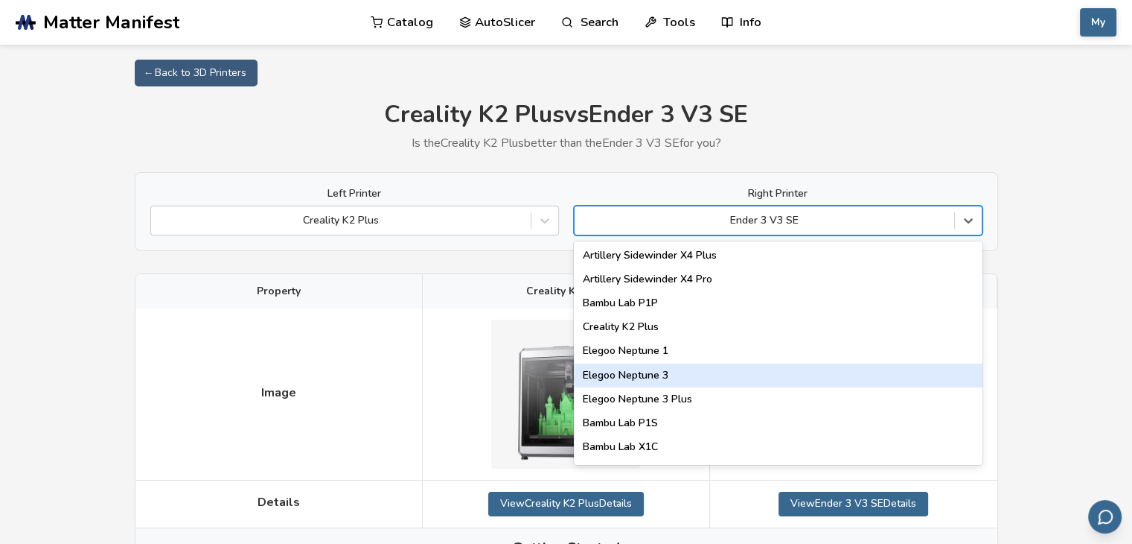
scroll to position [968, 0]
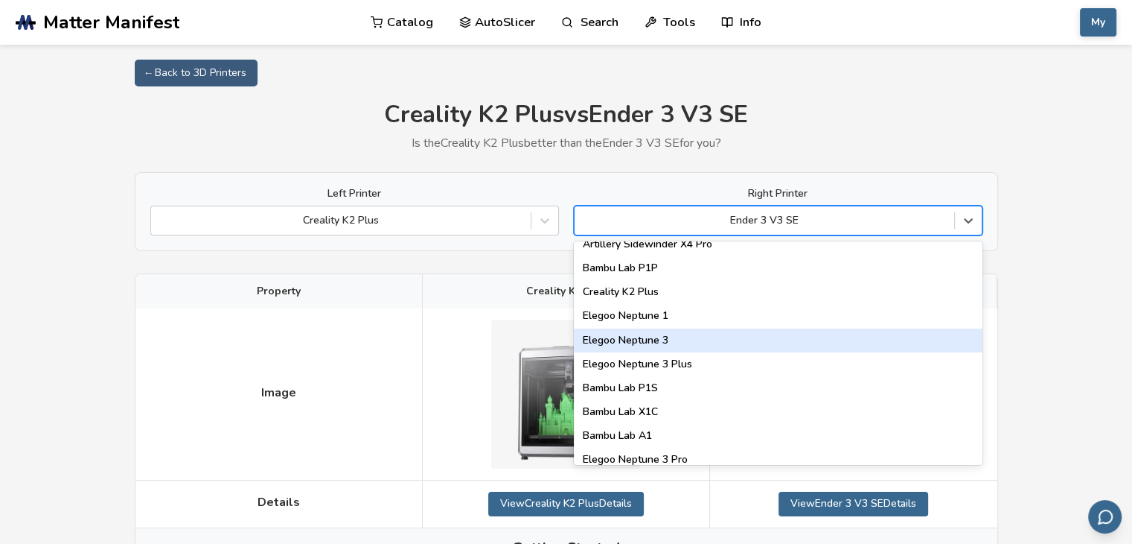
click at [756, 337] on div "Elegoo Neptune 3" at bounding box center [778, 340] width 409 height 24
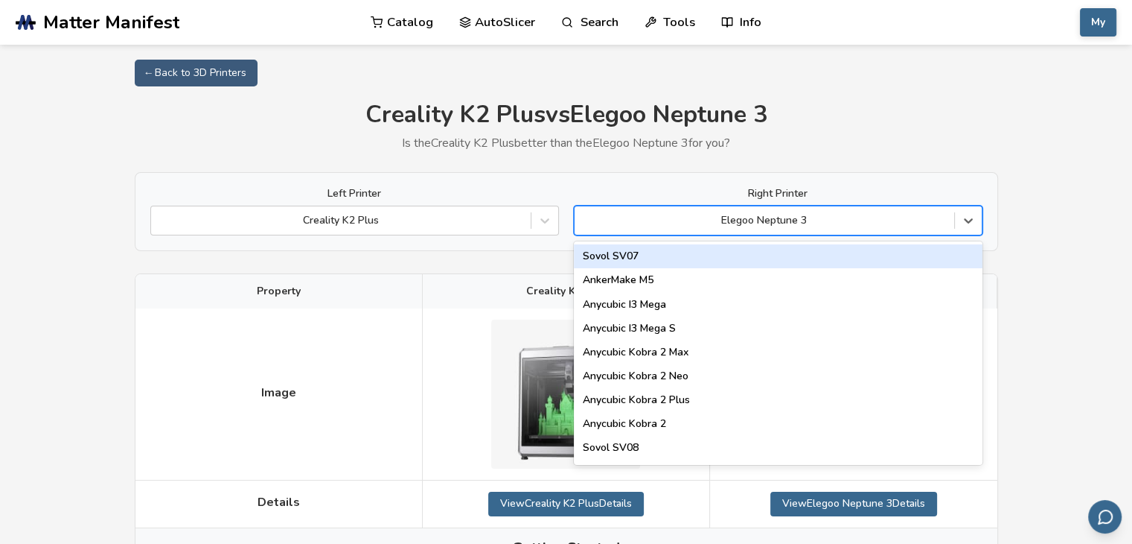
click at [861, 220] on div at bounding box center [764, 220] width 365 height 15
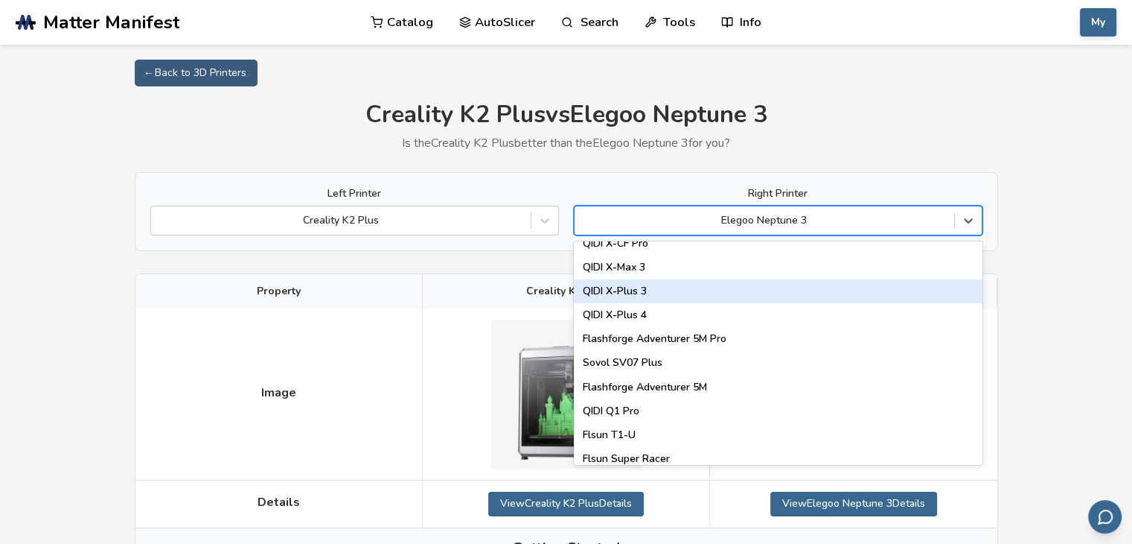
scroll to position [1760, 0]
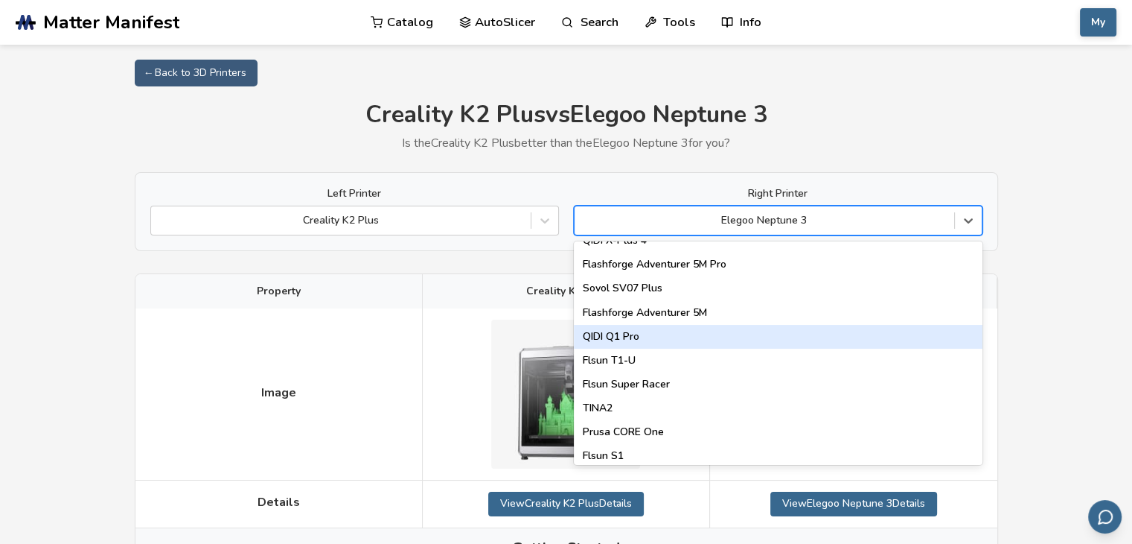
click at [693, 332] on div "QIDI Q1 Pro" at bounding box center [778, 337] width 409 height 24
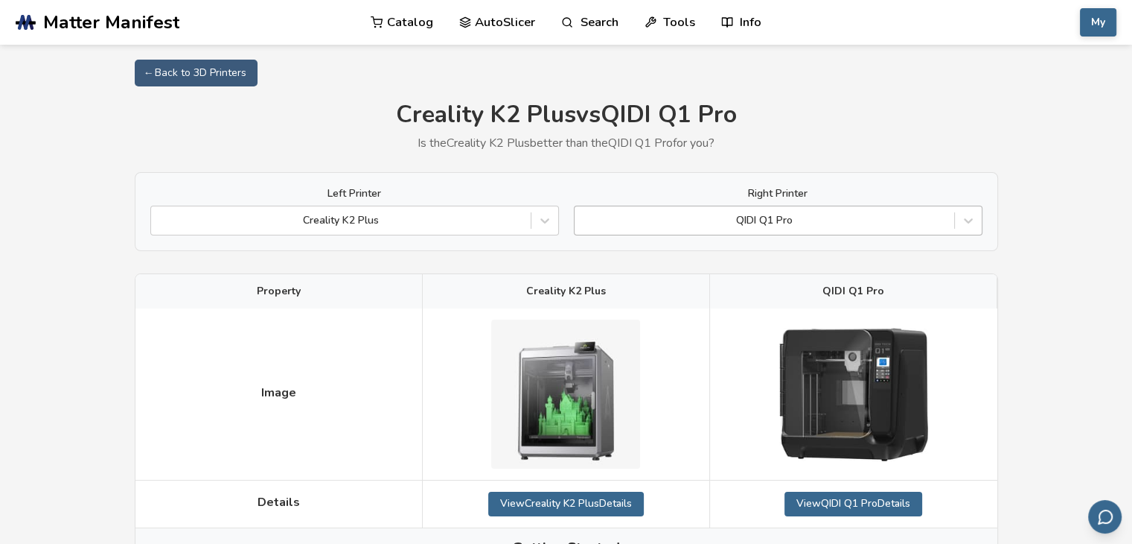
click at [703, 223] on div at bounding box center [764, 220] width 365 height 15
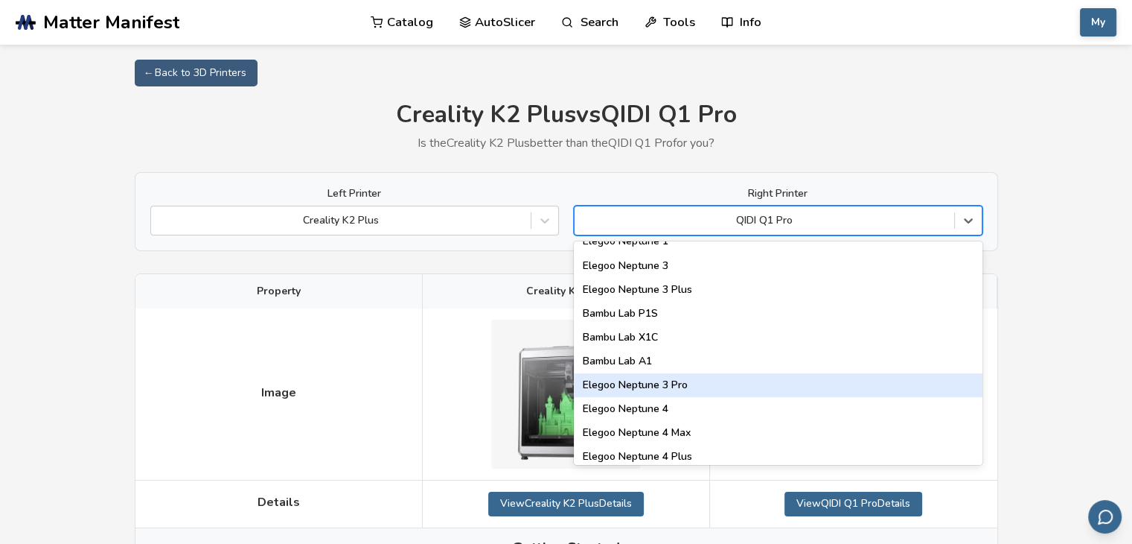
scroll to position [1713, 0]
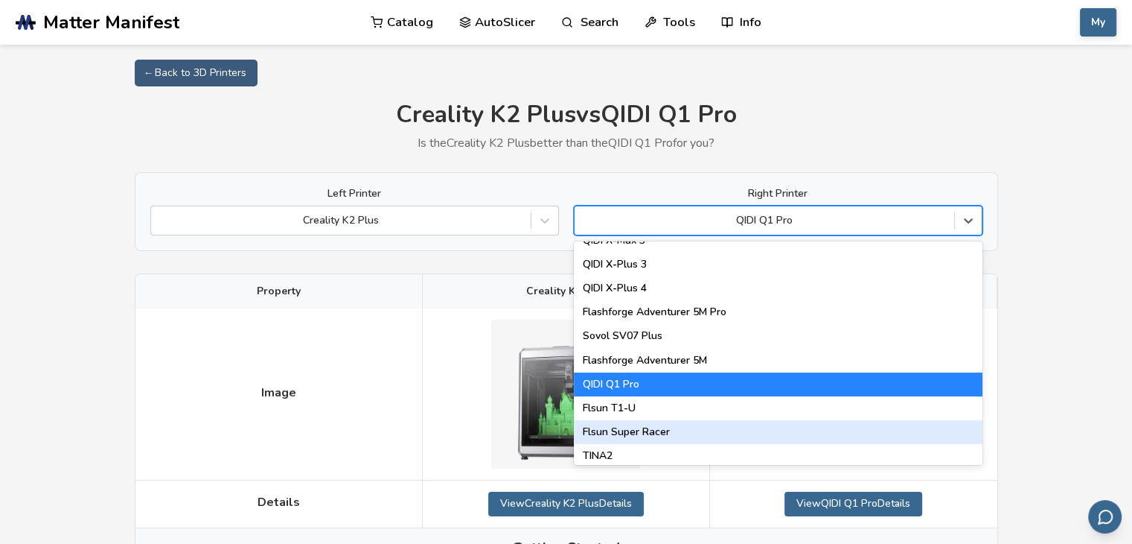
click at [691, 430] on div "Flsun Super Racer" at bounding box center [778, 432] width 409 height 24
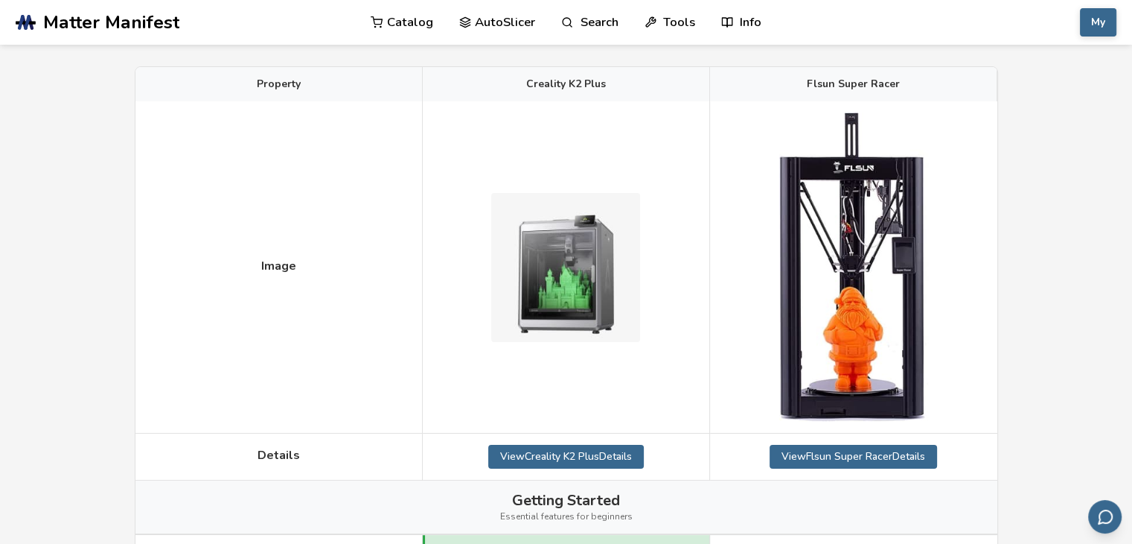
scroll to position [74, 0]
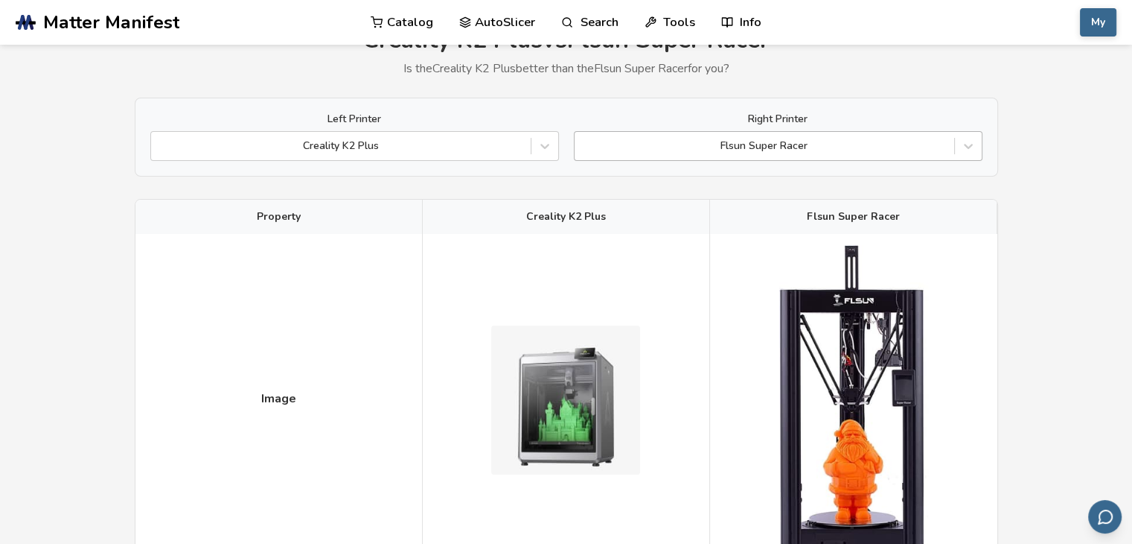
click at [715, 148] on div at bounding box center [764, 145] width 365 height 15
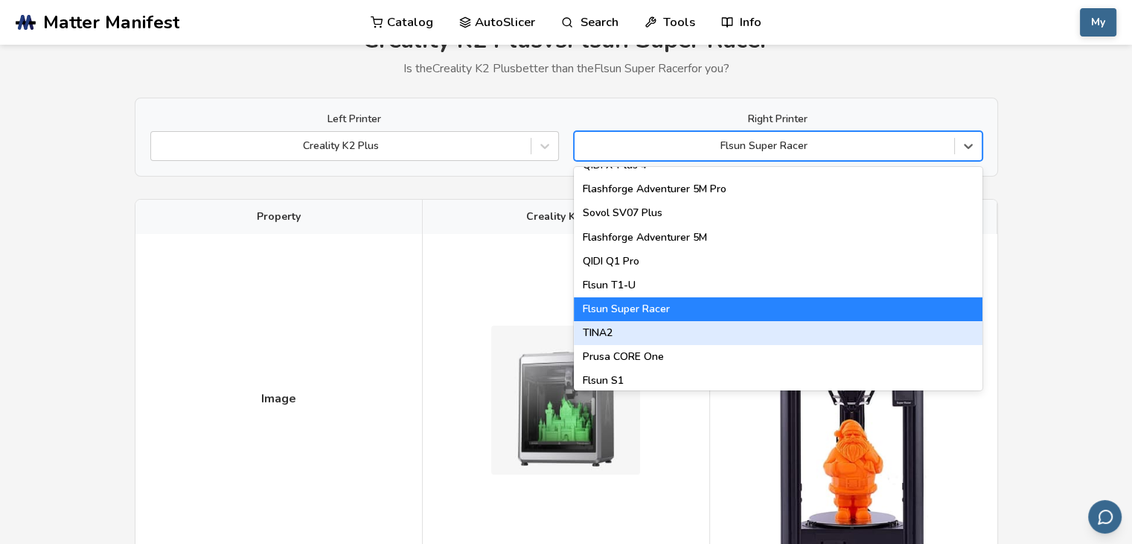
scroll to position [1787, 0]
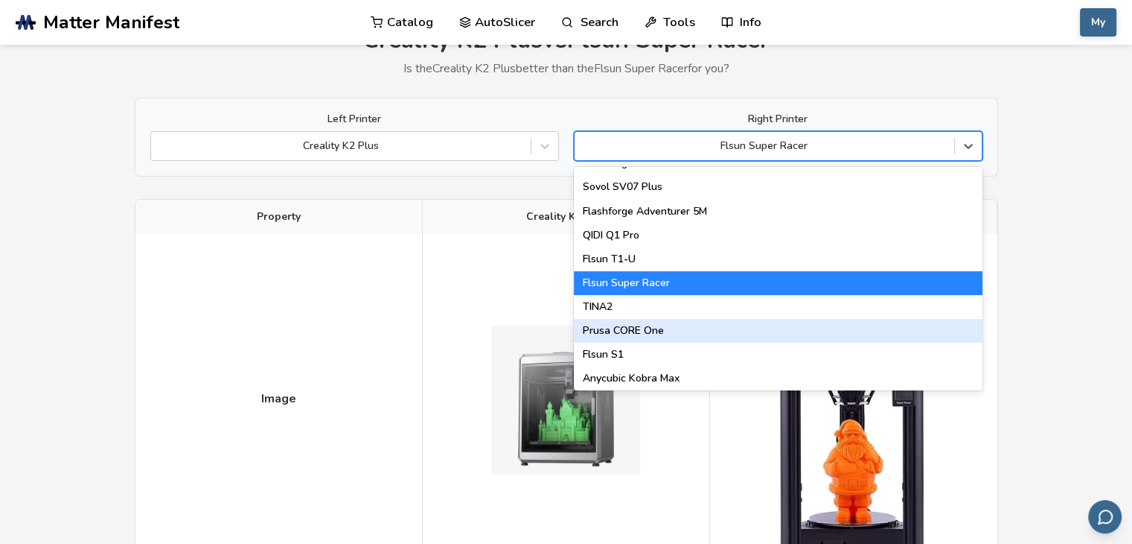
click at [755, 323] on div "Prusa CORE One" at bounding box center [778, 331] width 409 height 24
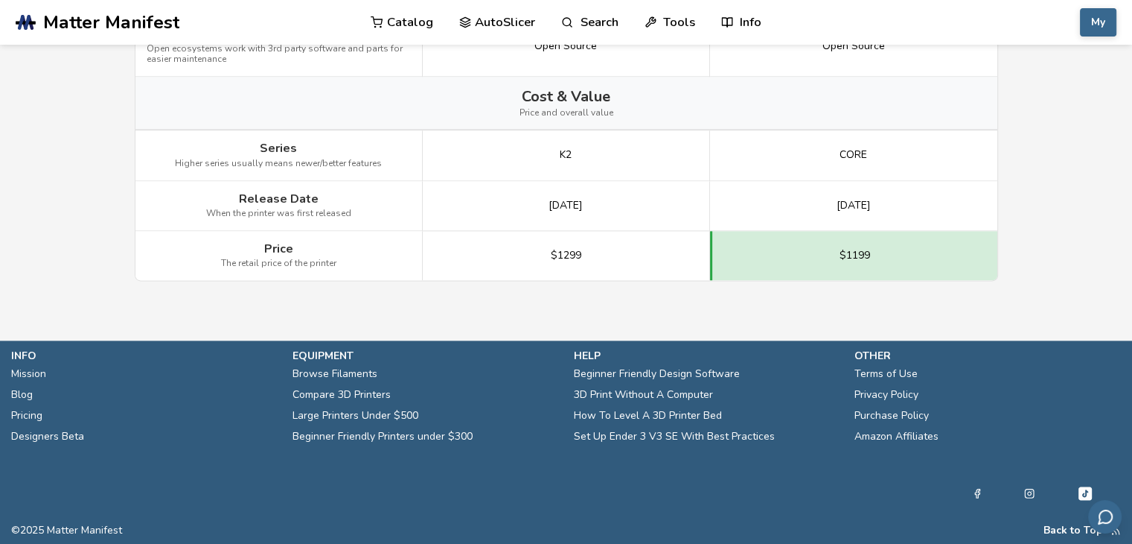
scroll to position [1348, 0]
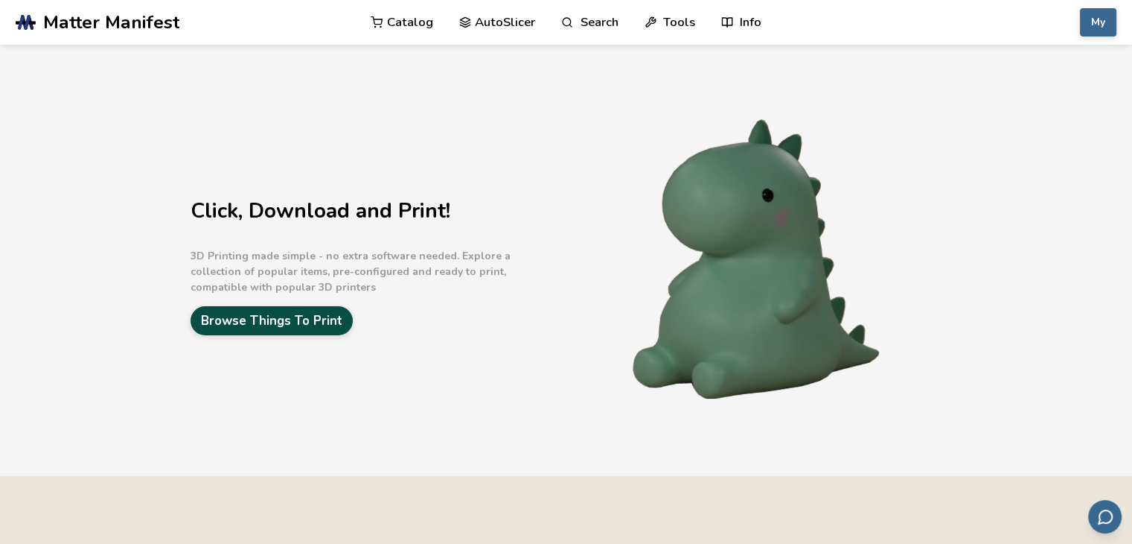
click at [284, 328] on link "Browse Things To Print" at bounding box center [272, 320] width 162 height 29
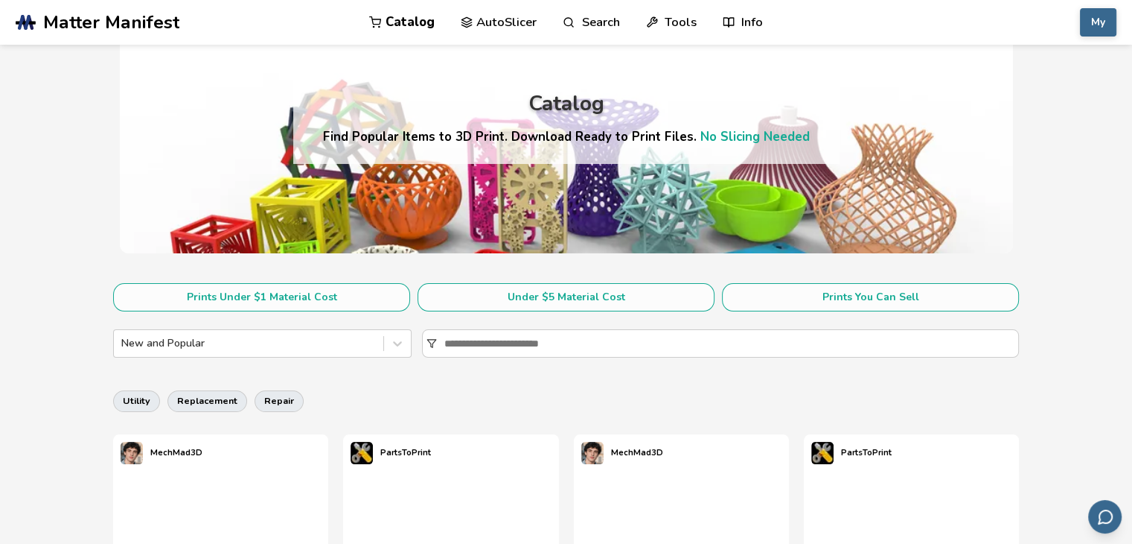
scroll to position [74, 0]
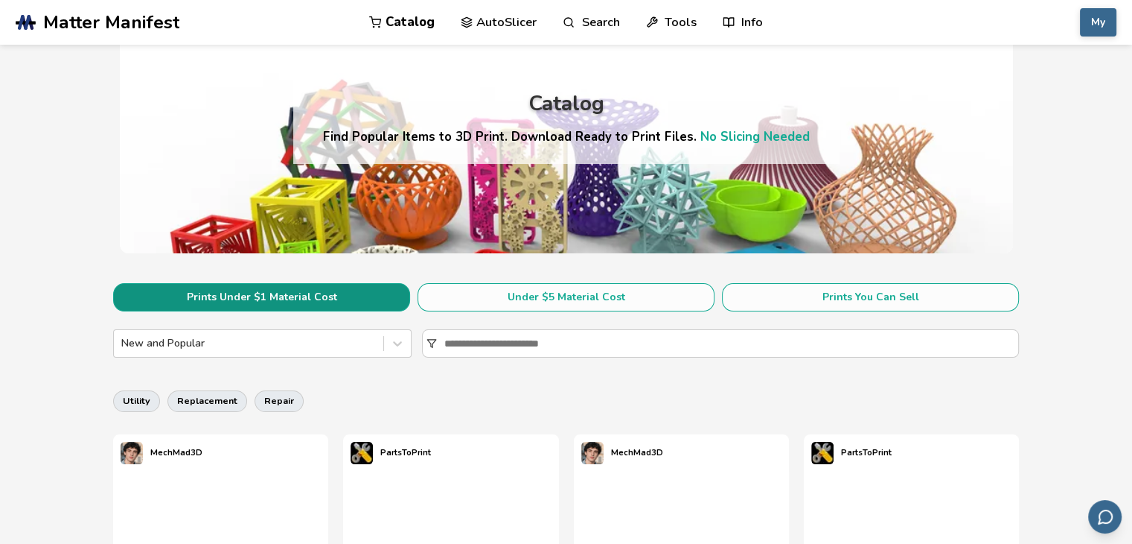
click at [385, 292] on button "Prints Under $1 Material Cost" at bounding box center [261, 297] width 297 height 28
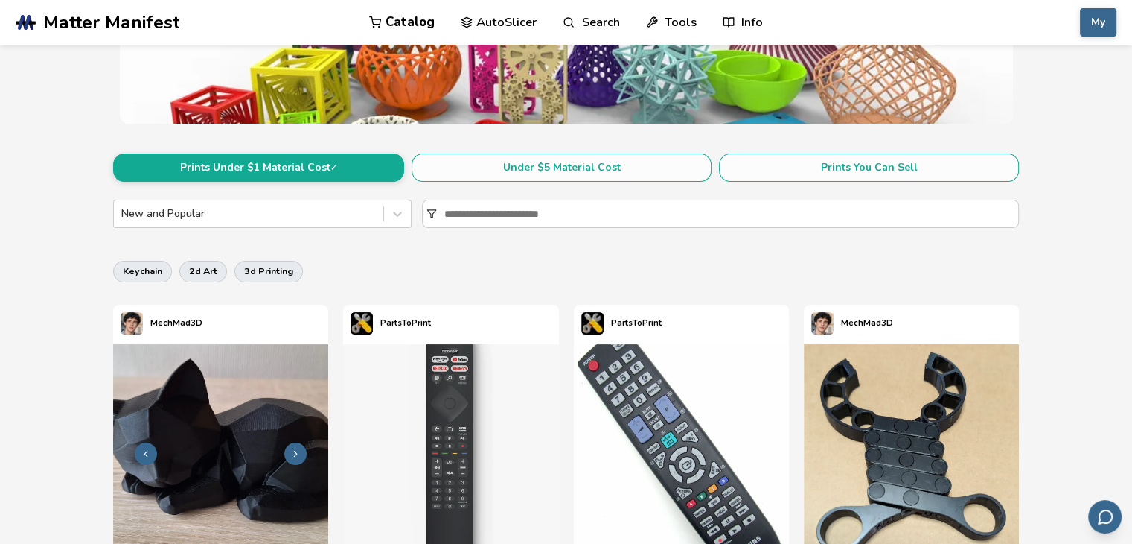
scroll to position [149, 0]
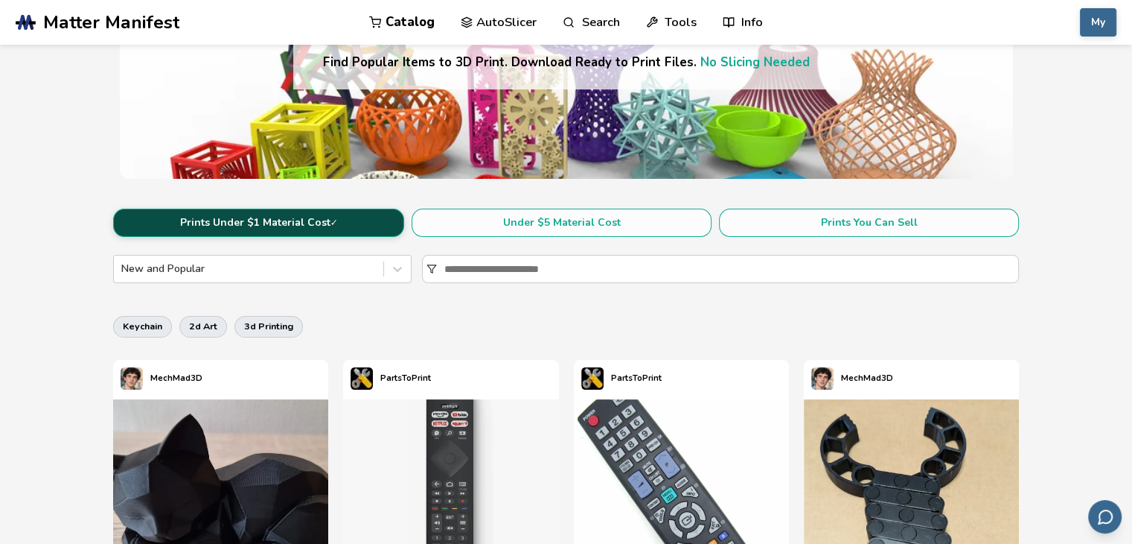
click at [293, 221] on button "Prints Under $1 Material Cost ✓" at bounding box center [258, 222] width 291 height 28
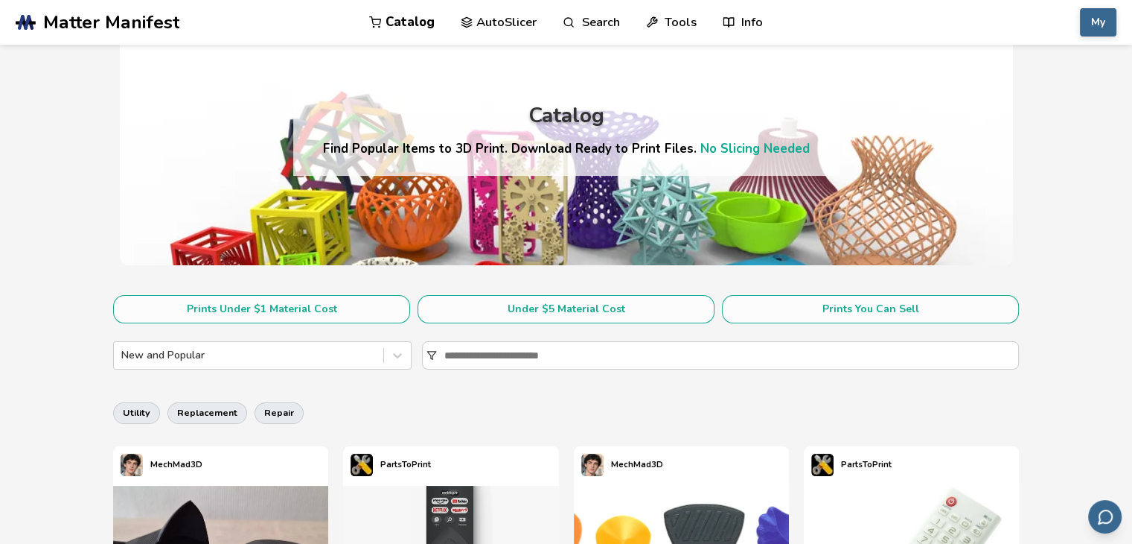
scroll to position [223, 0]
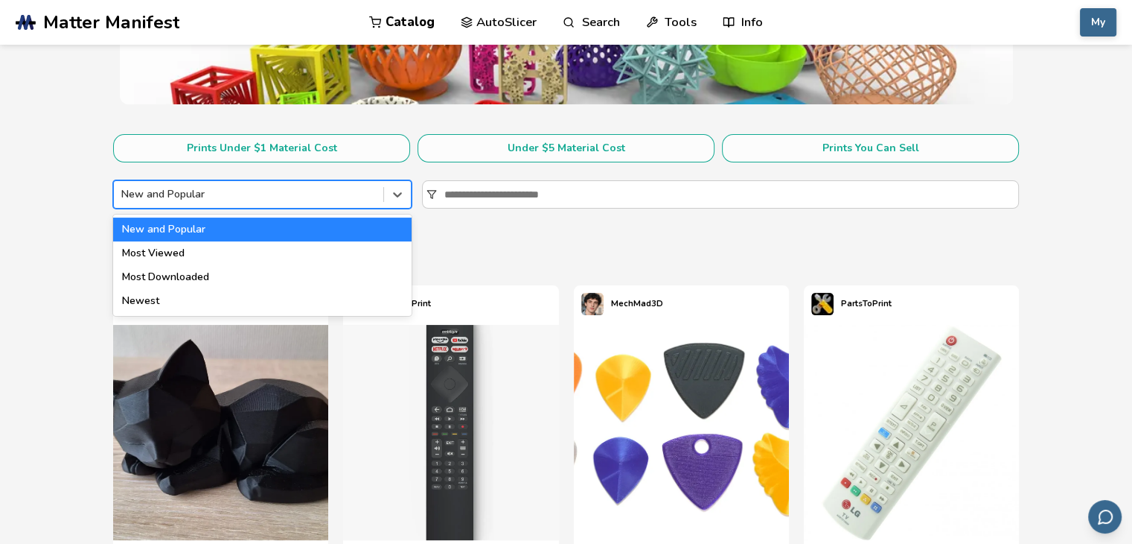
click at [343, 195] on div at bounding box center [248, 194] width 255 height 15
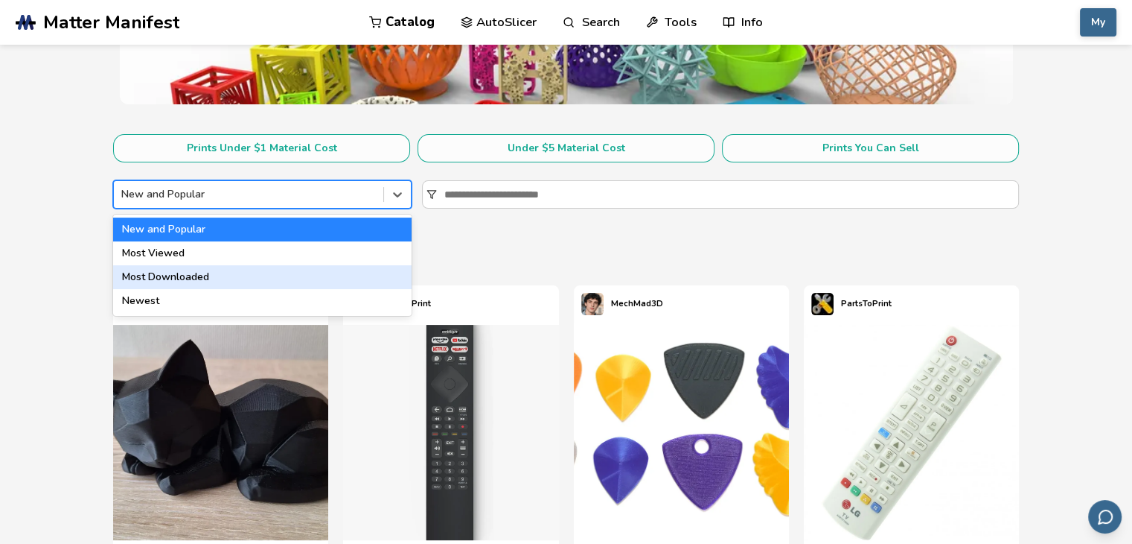
click at [307, 278] on div "Most Downloaded" at bounding box center [262, 277] width 299 height 24
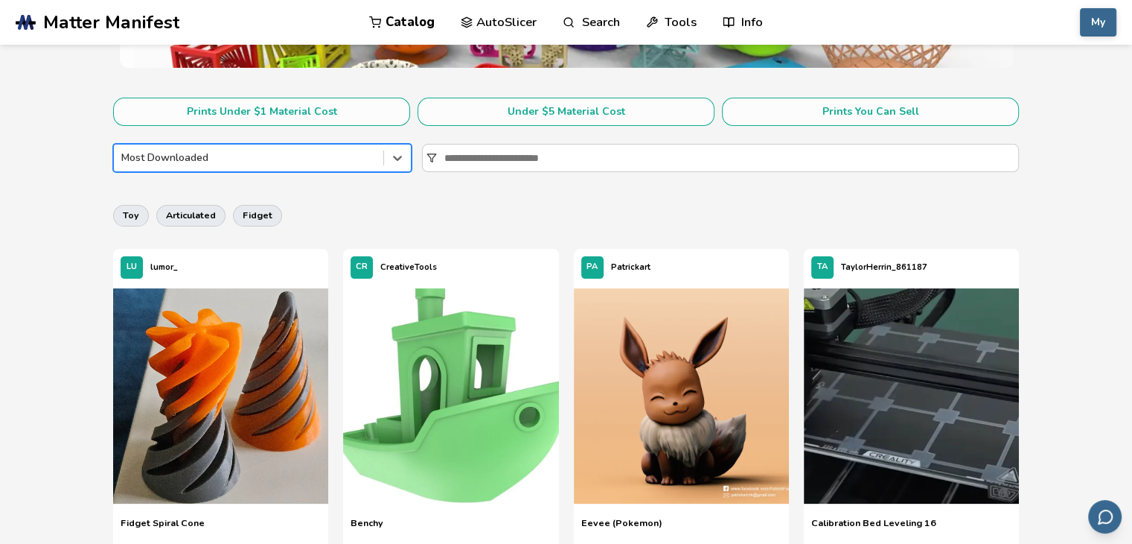
scroll to position [223, 0]
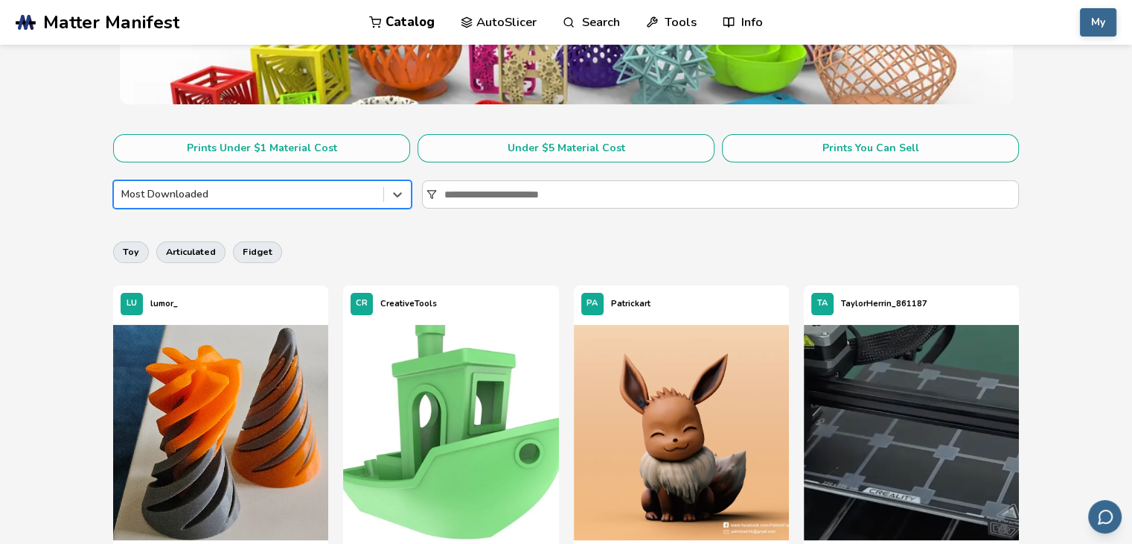
click at [331, 191] on div at bounding box center [248, 194] width 255 height 15
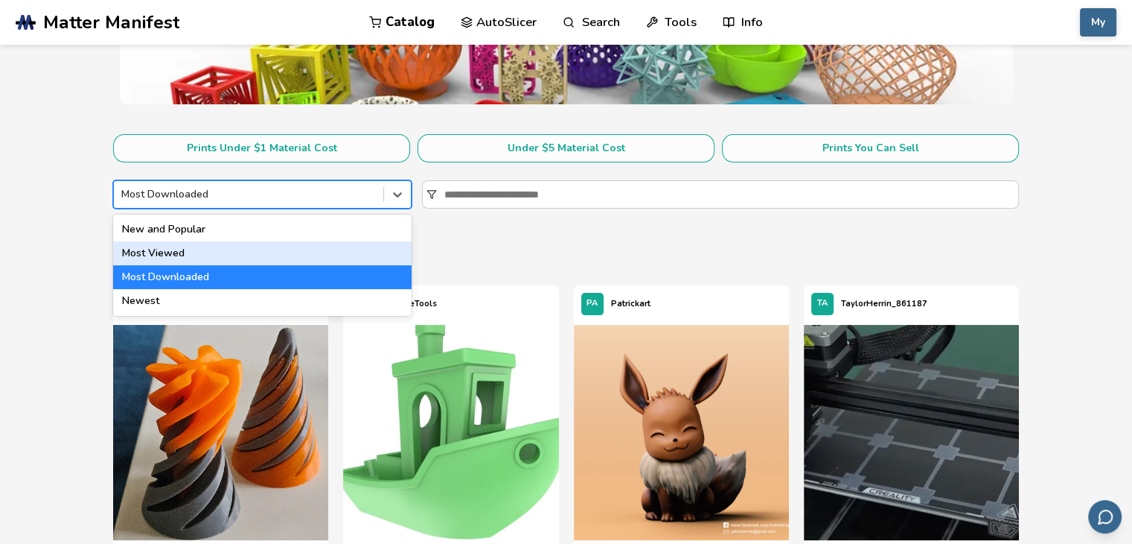
click at [299, 257] on div "Most Viewed" at bounding box center [262, 253] width 299 height 24
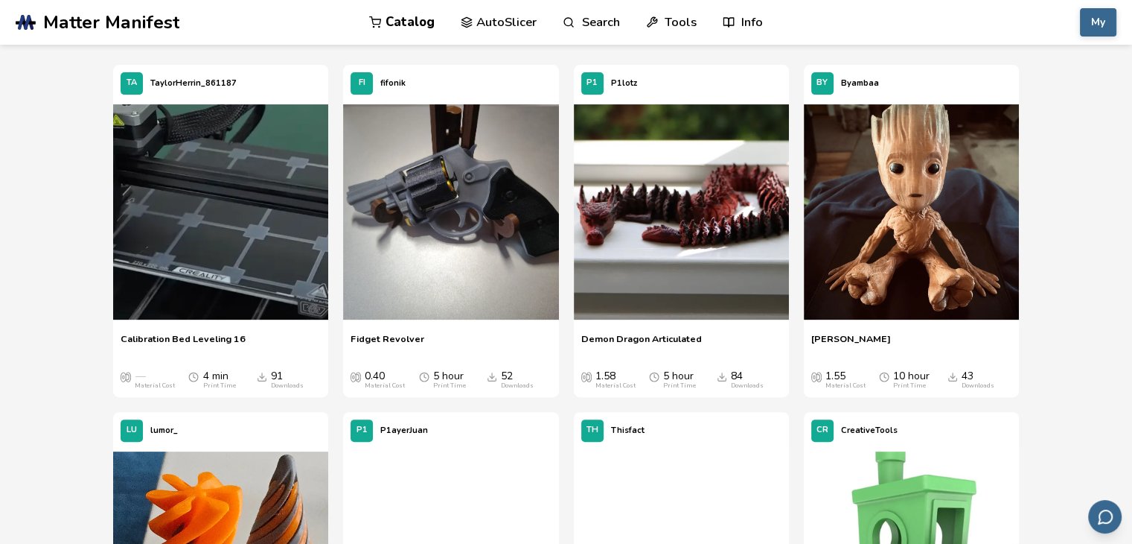
scroll to position [447, 0]
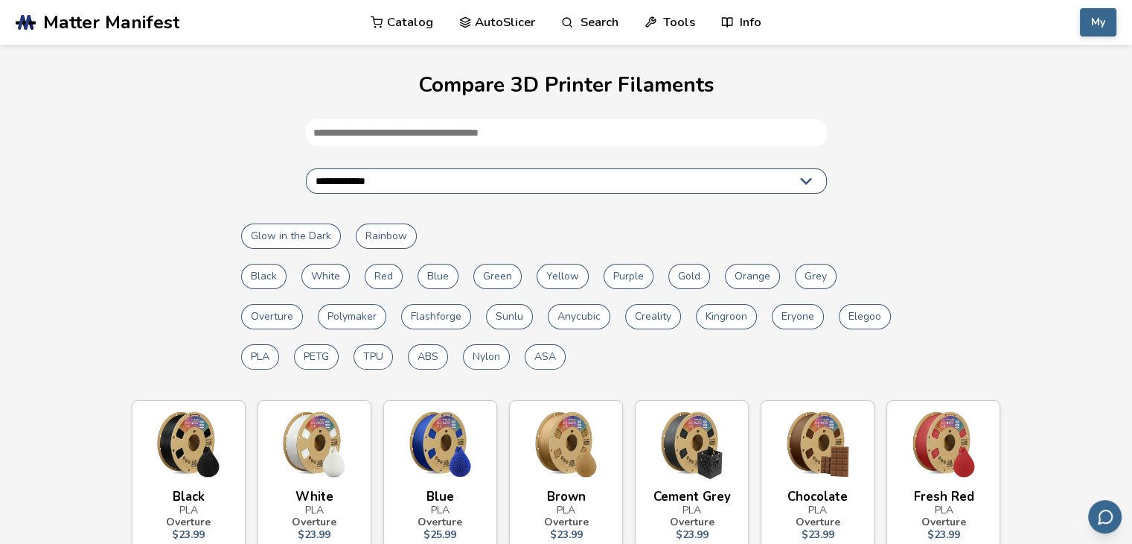
click at [313, 276] on button "White" at bounding box center [326, 276] width 48 height 25
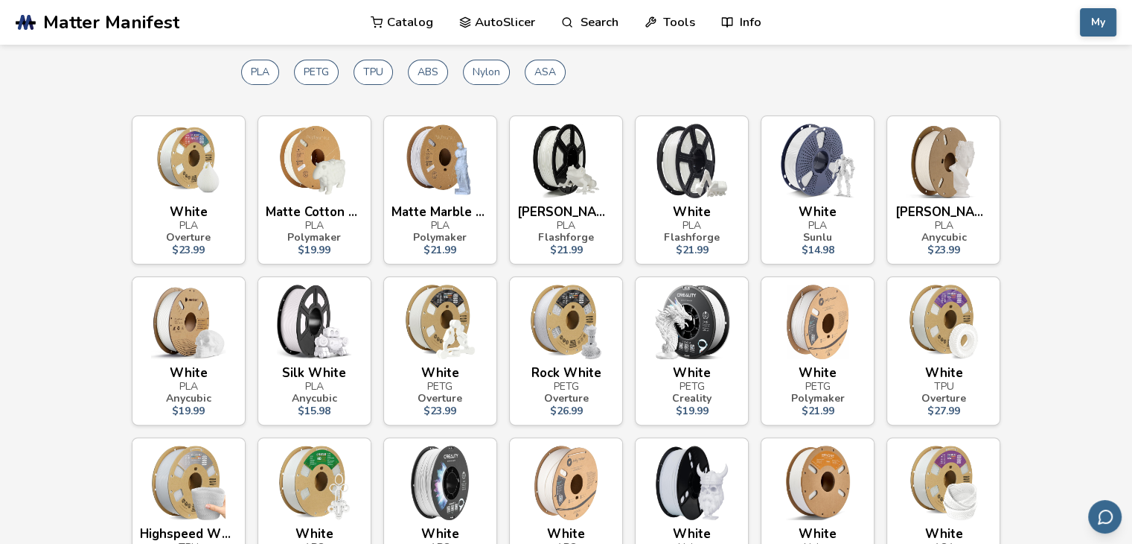
scroll to position [447, 0]
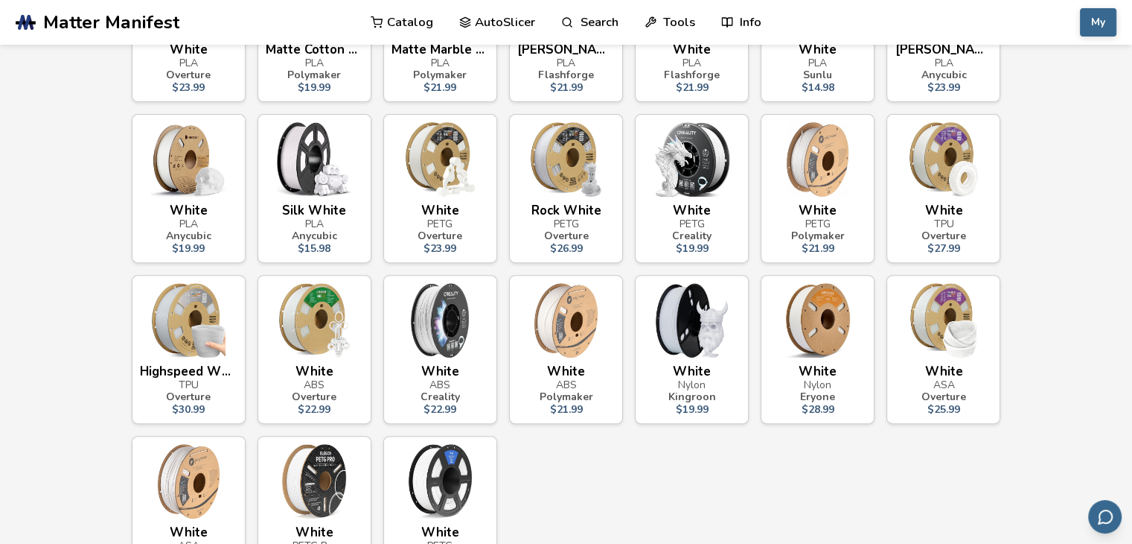
click at [439, 467] on img at bounding box center [441, 481] width 98 height 74
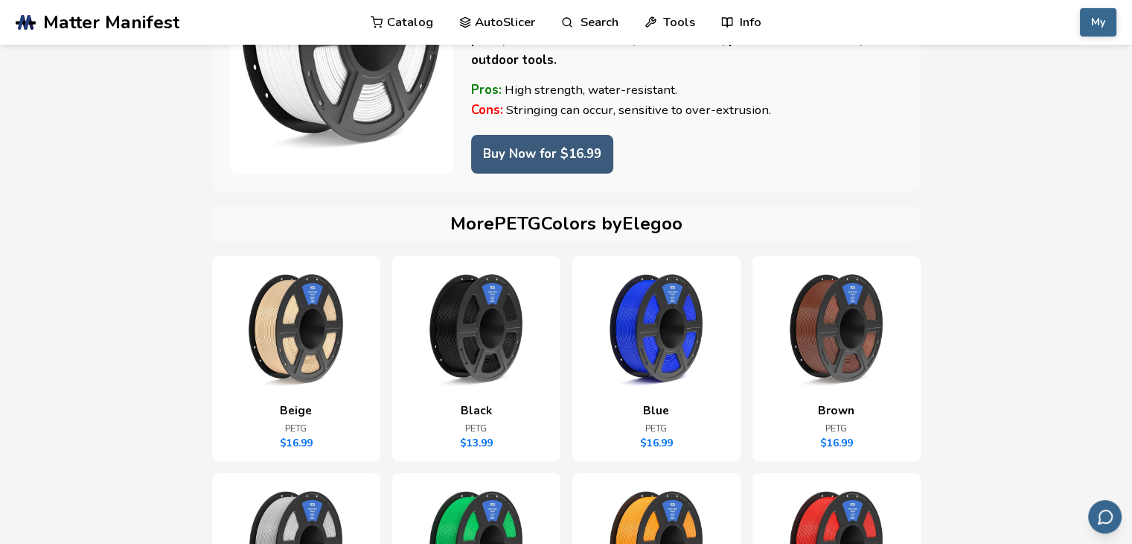
scroll to position [223, 0]
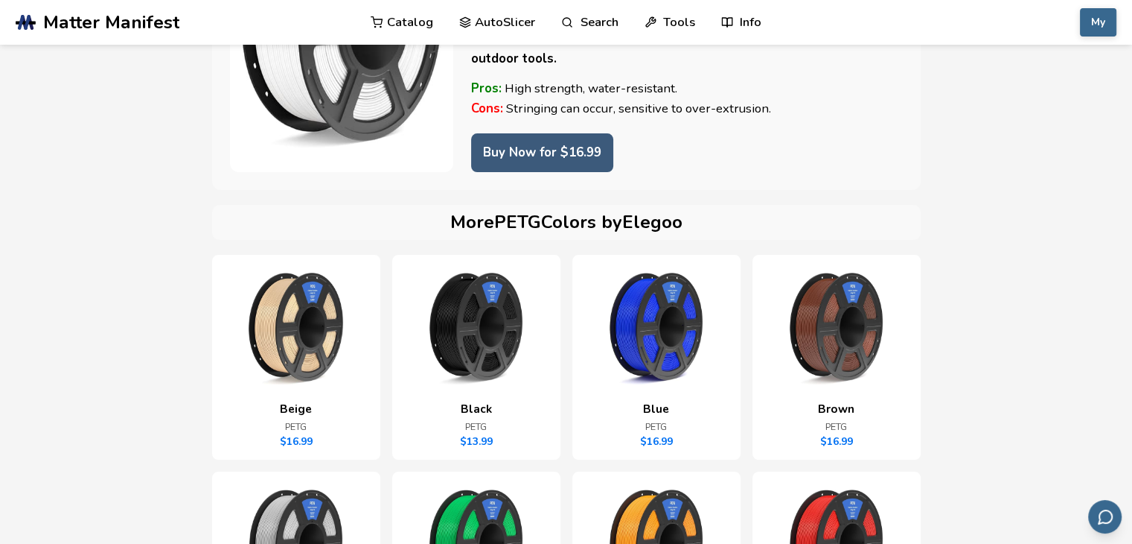
click at [462, 383] on img at bounding box center [476, 329] width 133 height 112
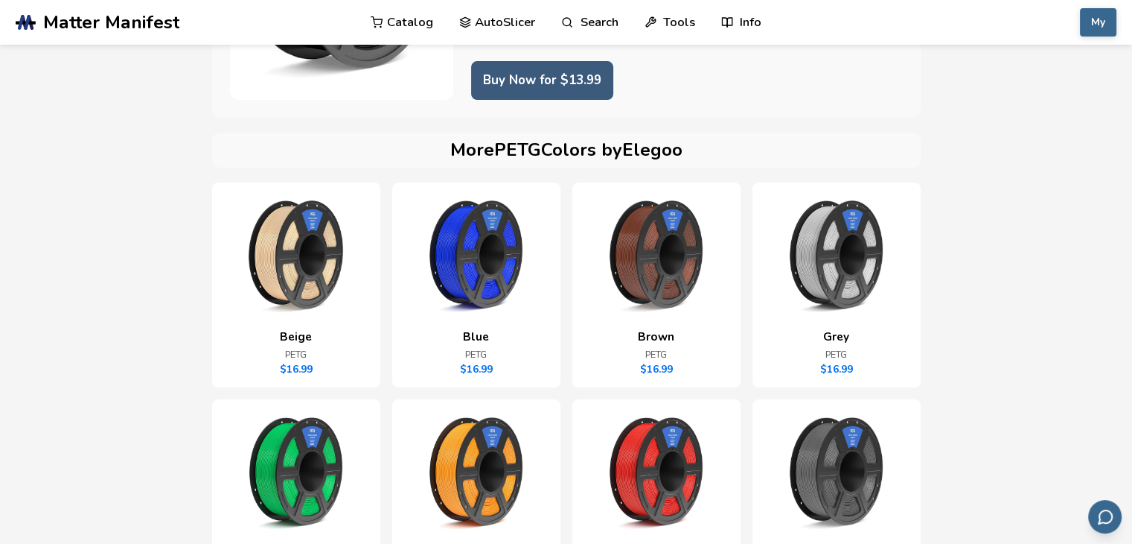
scroll to position [298, 0]
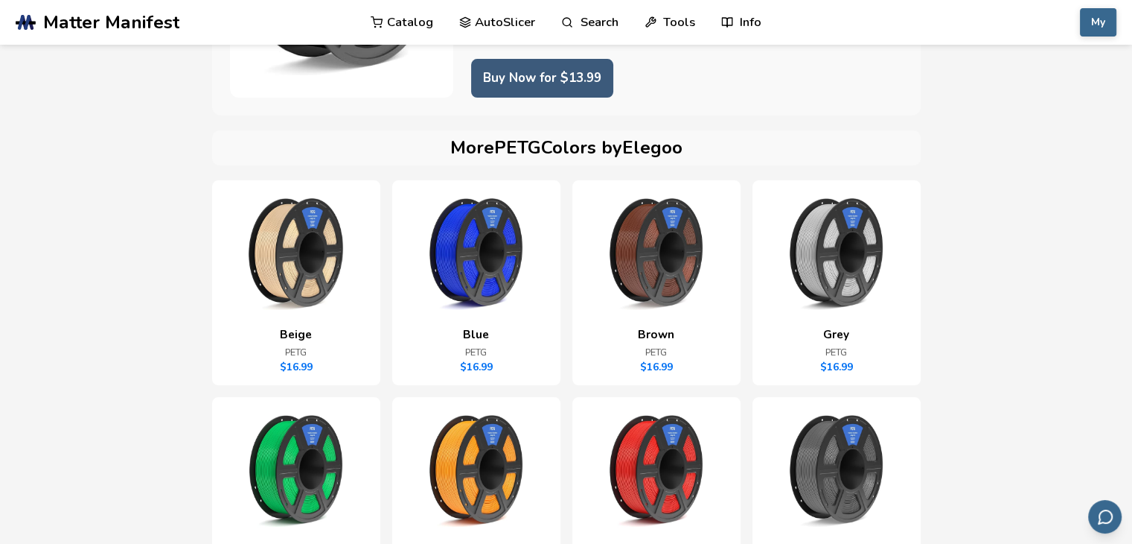
click at [788, 252] on img at bounding box center [837, 254] width 133 height 112
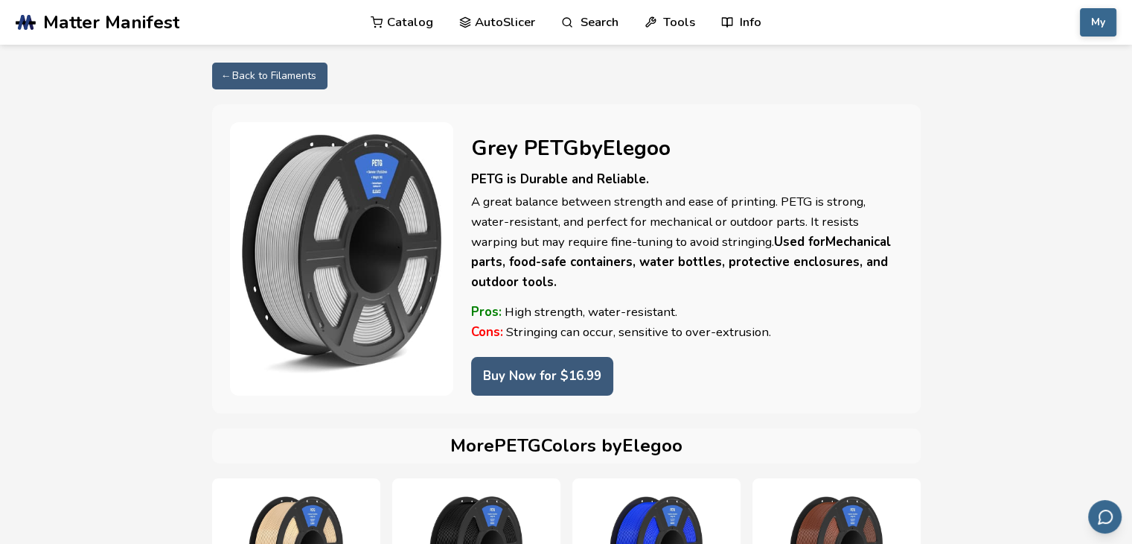
click at [273, 72] on link "← Back to Filaments" at bounding box center [269, 76] width 115 height 27
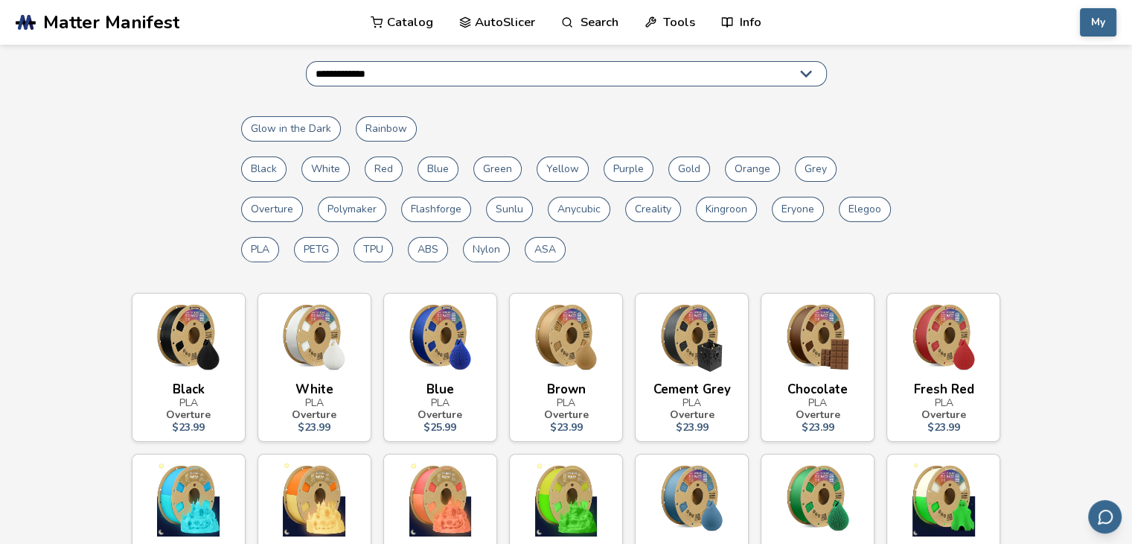
scroll to position [298, 0]
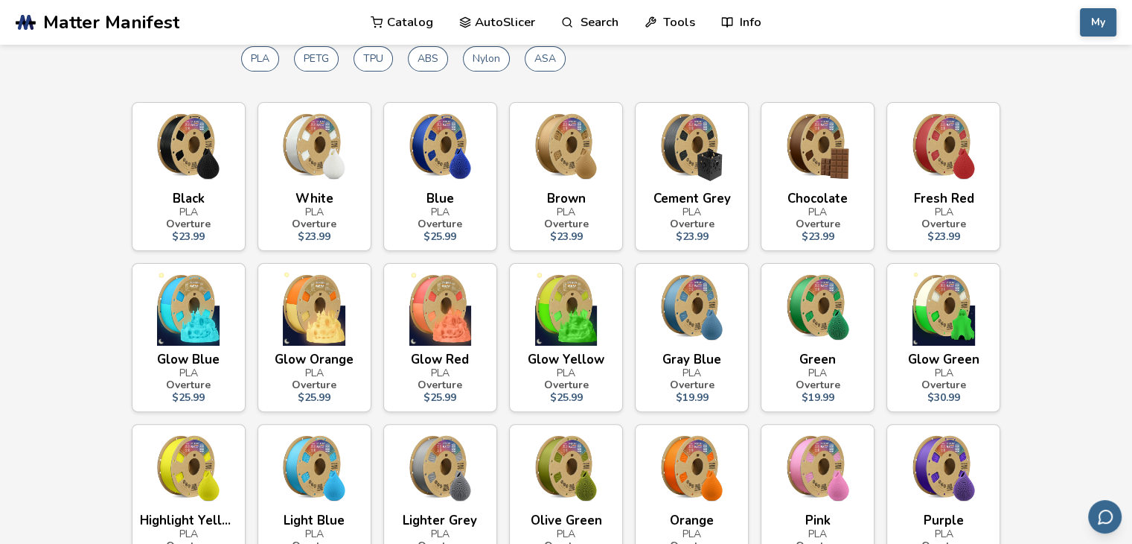
click at [447, 320] on img at bounding box center [441, 308] width 98 height 74
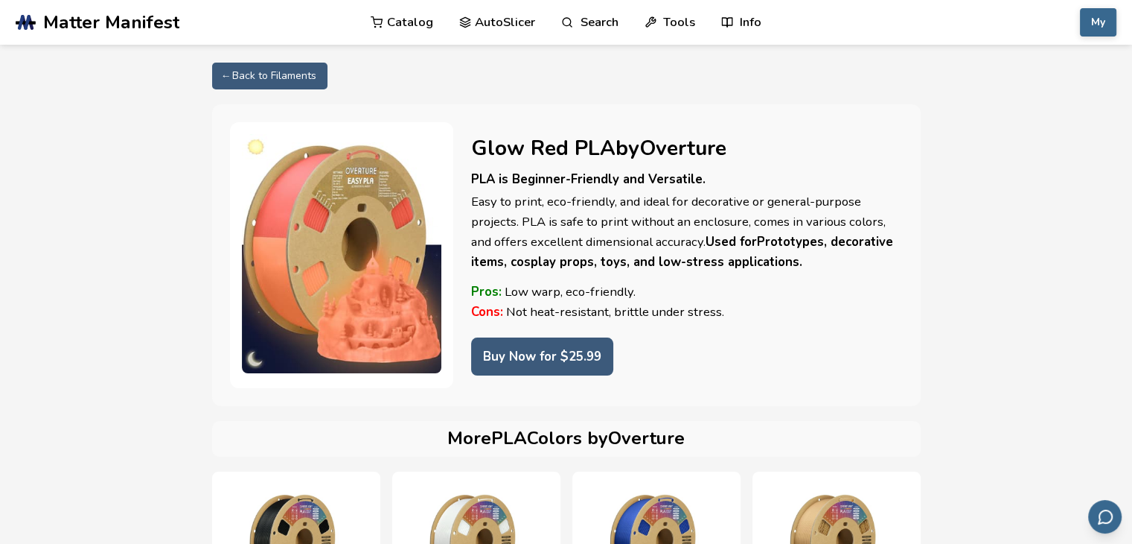
click at [280, 74] on link "← Back to Filaments" at bounding box center [269, 76] width 115 height 27
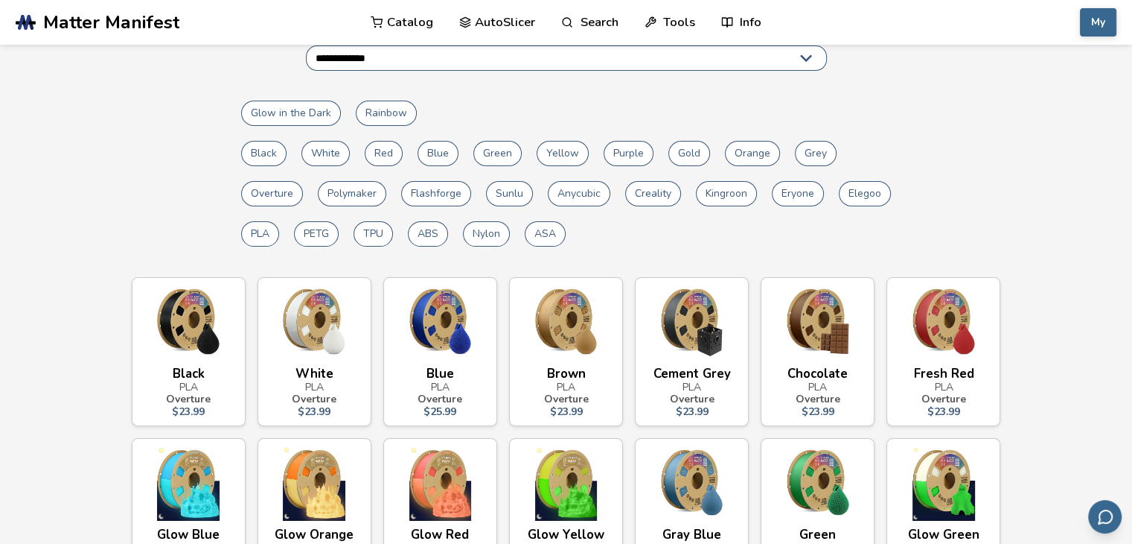
scroll to position [298, 0]
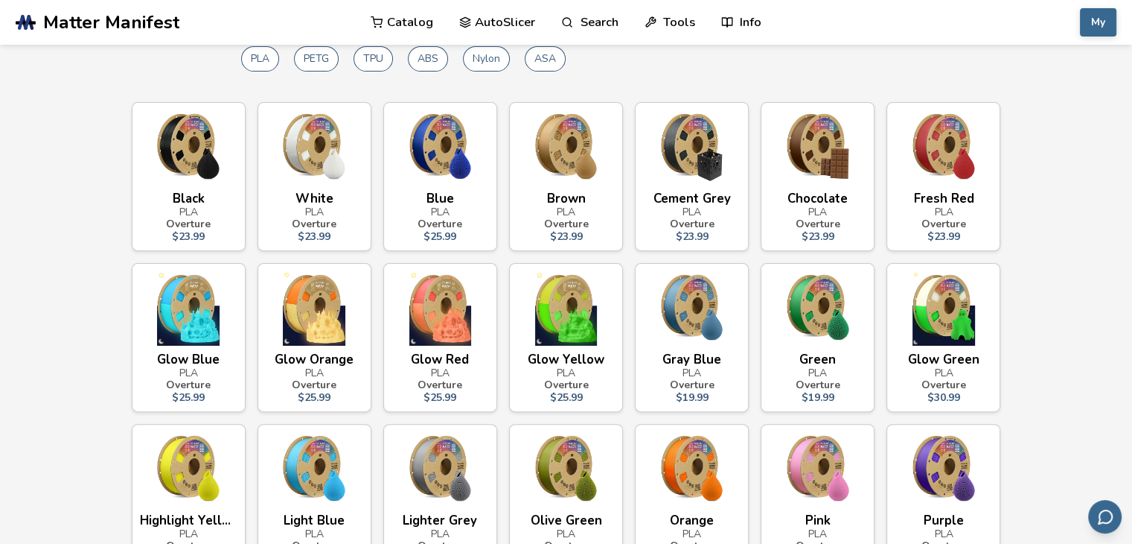
click at [295, 155] on img at bounding box center [315, 147] width 98 height 74
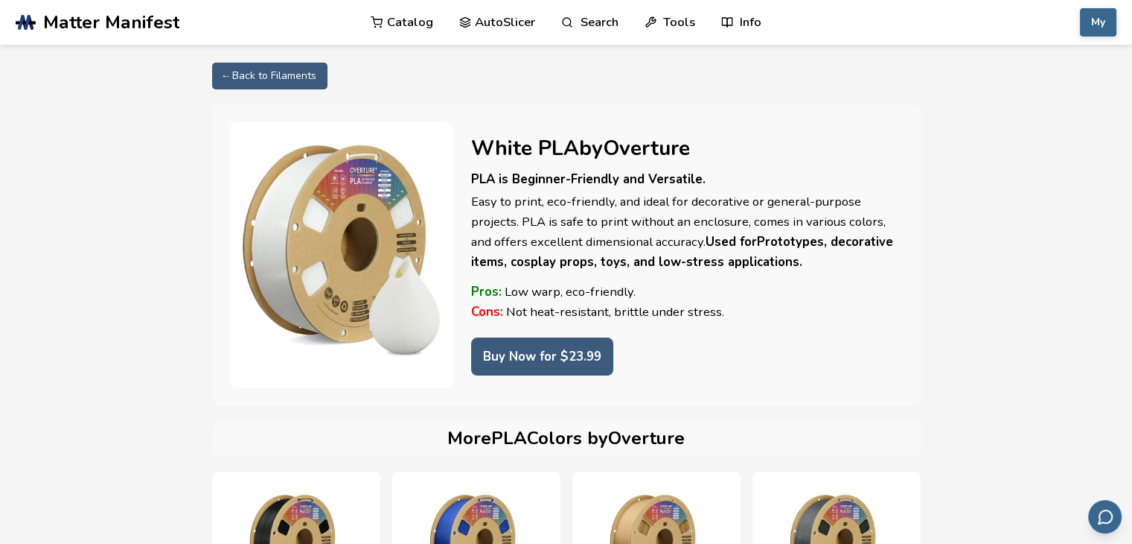
click at [569, 360] on link "Buy Now for $ 23.99" at bounding box center [542, 356] width 142 height 38
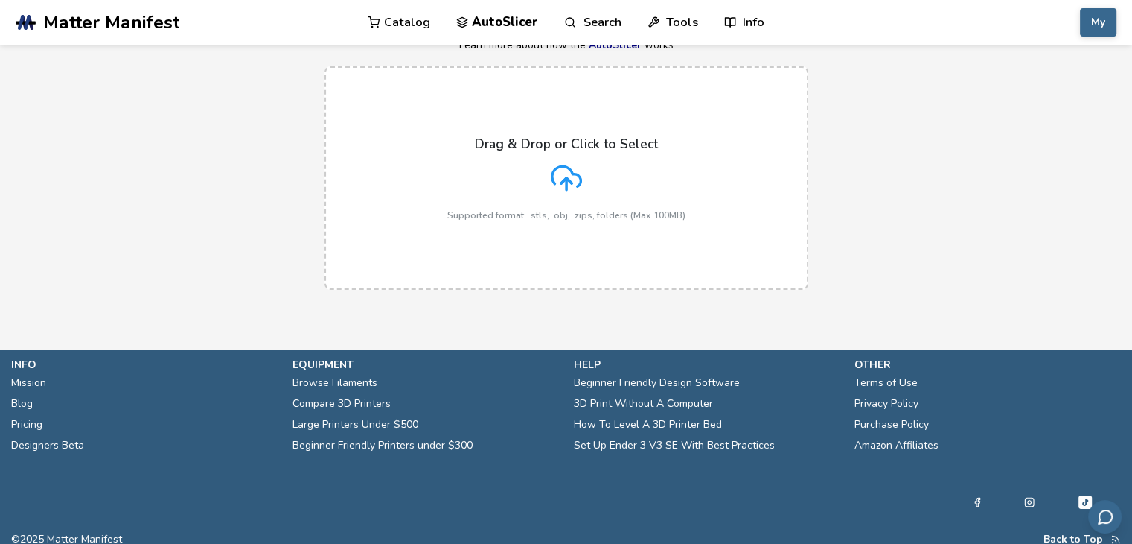
scroll to position [112, 0]
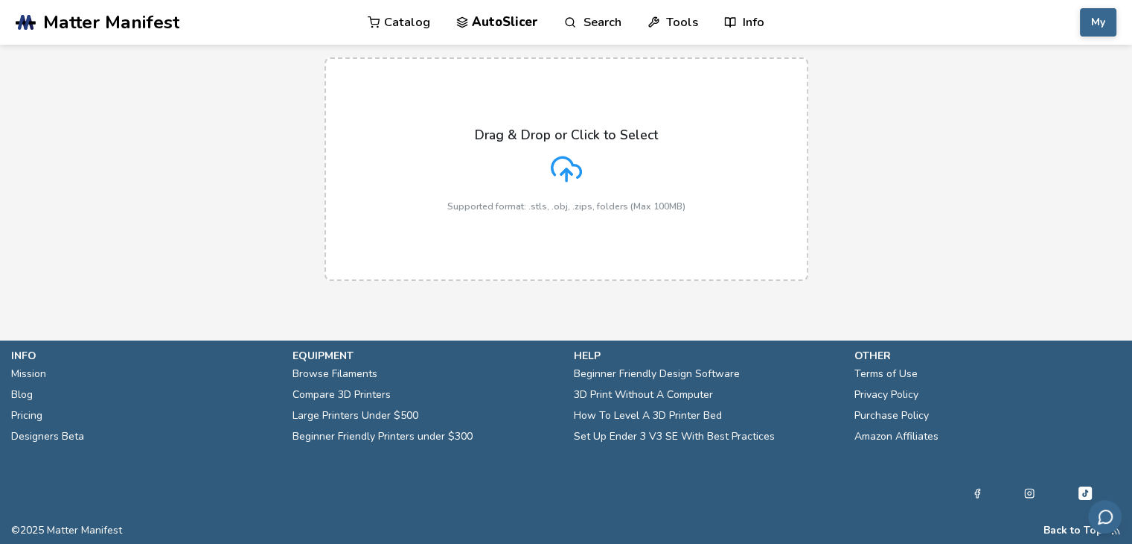
click at [695, 249] on label "Drag & Drop or Click to Select Supported format: .stls, .obj, .zips, folders (M…" at bounding box center [567, 168] width 484 height 223
click at [0, 0] on input "Drag & Drop or Click to Select Supported format: .stls, .obj, .zips, folders (M…" at bounding box center [0, 0] width 0 height 0
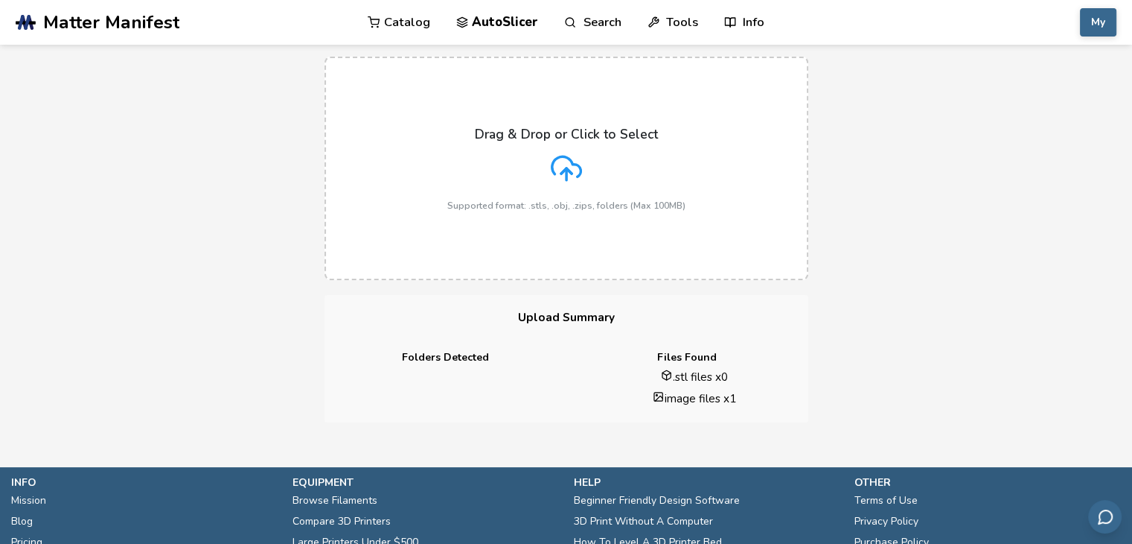
click at [512, 281] on div "Drag & Drop or Click to Select Supported format: .stls, .obj, .zips, folders (M…" at bounding box center [566, 168] width 1132 height 253
click at [482, 221] on label "Drag & Drop or Click to Select Supported format: .stls, .obj, .zips, folders (M…" at bounding box center [567, 168] width 484 height 223
click at [0, 0] on input "Drag & Drop or Click to Select Supported format: .stls, .obj, .zips, folders (M…" at bounding box center [0, 0] width 0 height 0
click at [593, 404] on li "image files x 1" at bounding box center [695, 398] width 206 height 16
drag, startPoint x: 673, startPoint y: 397, endPoint x: 764, endPoint y: 398, distance: 90.8
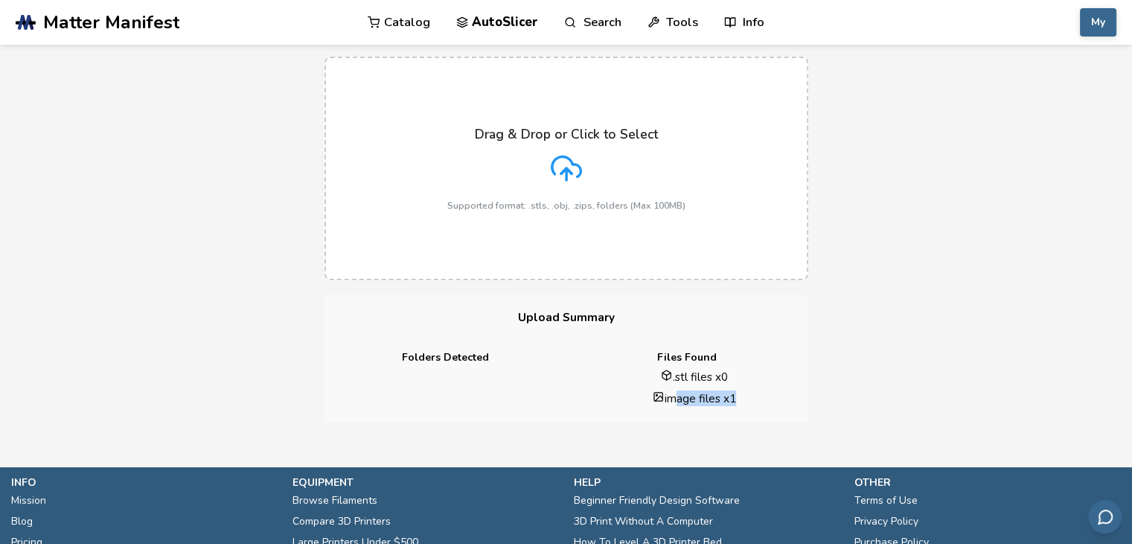
click at [764, 398] on li "image files x 1" at bounding box center [695, 398] width 206 height 16
click at [605, 191] on div "Drag & Drop or Click to Select Supported format: .stls, .obj, .zips, folders (M…" at bounding box center [566, 169] width 238 height 84
click at [0, 0] on input "Drag & Drop or Click to Select Supported format: .stls, .obj, .zips, folders (M…" at bounding box center [0, 0] width 0 height 0
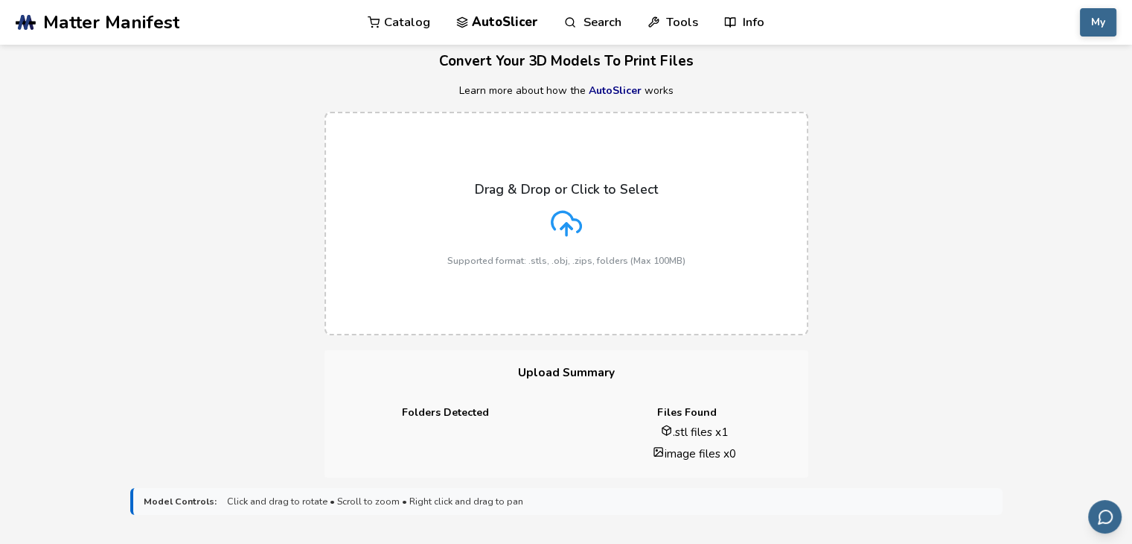
scroll to position [0, 0]
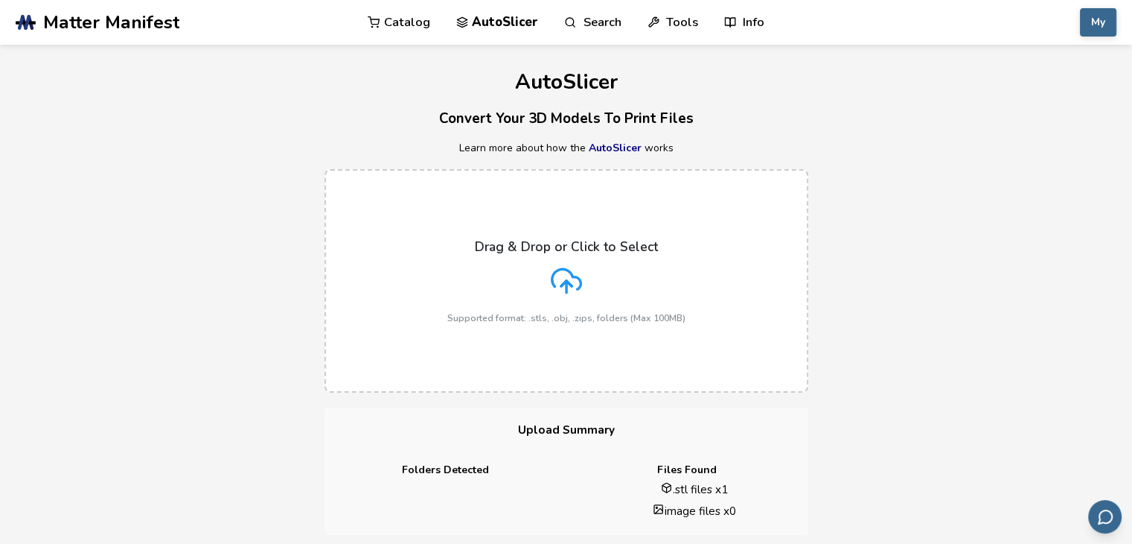
click at [497, 308] on div "Drag & Drop or Click to Select Supported format: .stls, .obj, .zips, folders (M…" at bounding box center [566, 281] width 238 height 84
click at [0, 0] on input "Drag & Drop or Click to Select Supported format: .stls, .obj, .zips, folders (M…" at bounding box center [0, 0] width 0 height 0
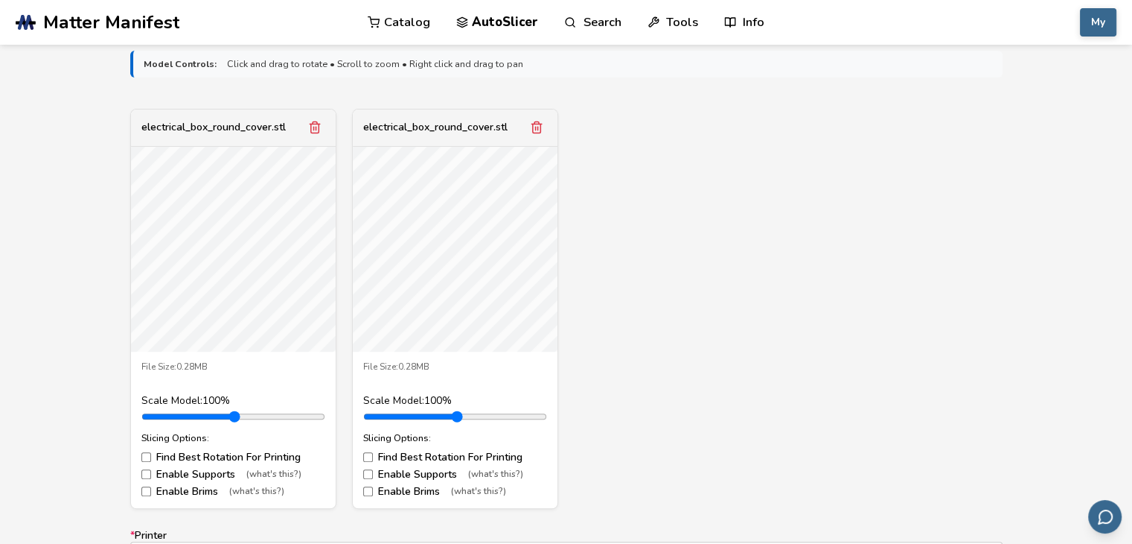
scroll to position [521, 0]
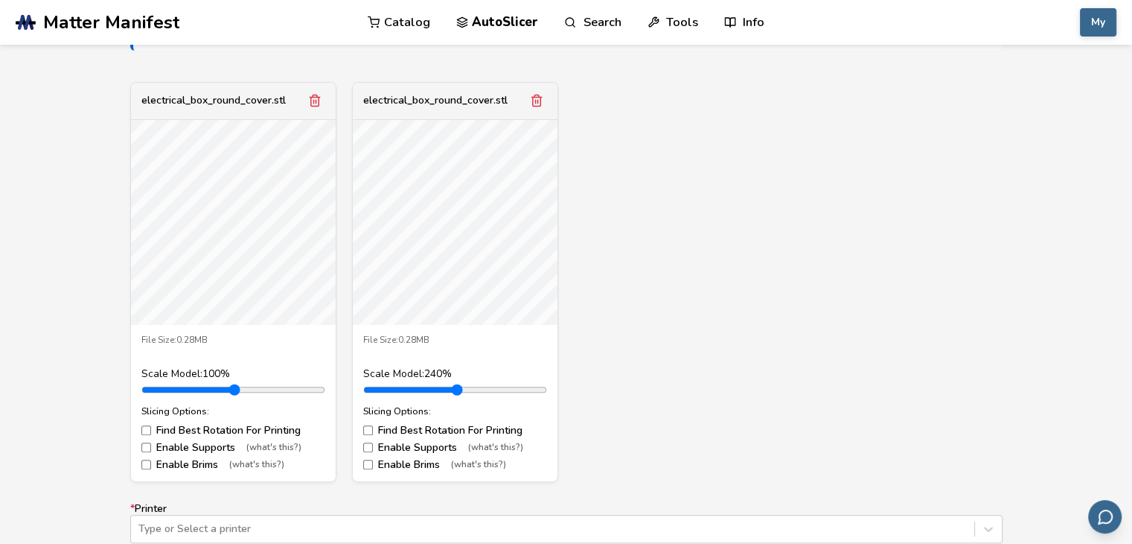
drag, startPoint x: 398, startPoint y: 391, endPoint x: 450, endPoint y: 373, distance: 54.4
click at [450, 383] on input "range" at bounding box center [455, 389] width 184 height 12
drag, startPoint x: 444, startPoint y: 389, endPoint x: 241, endPoint y: 369, distance: 203.5
type input "***"
click at [363, 383] on input "range" at bounding box center [455, 389] width 184 height 12
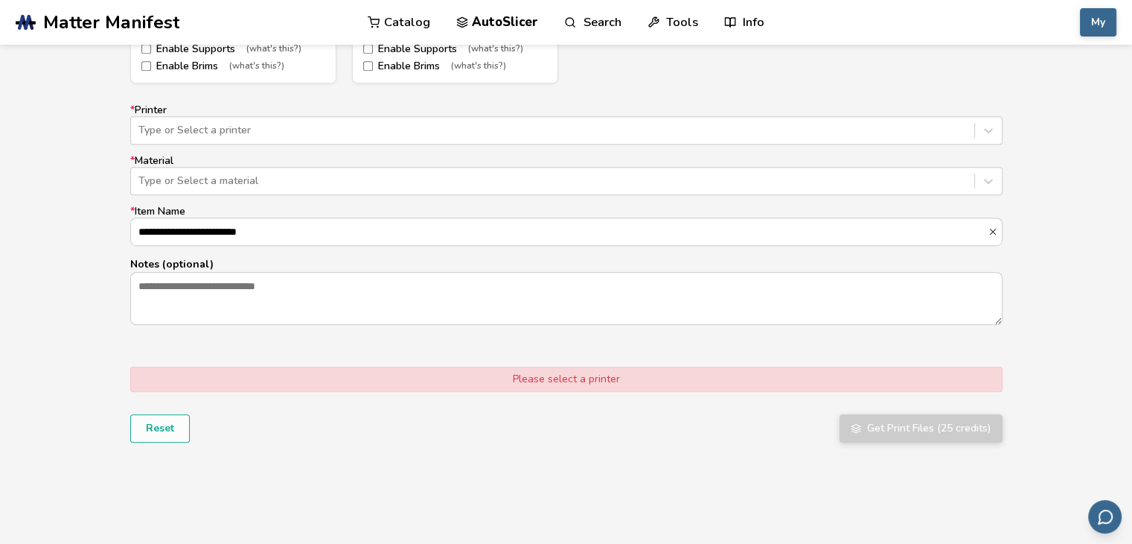
scroll to position [893, 0]
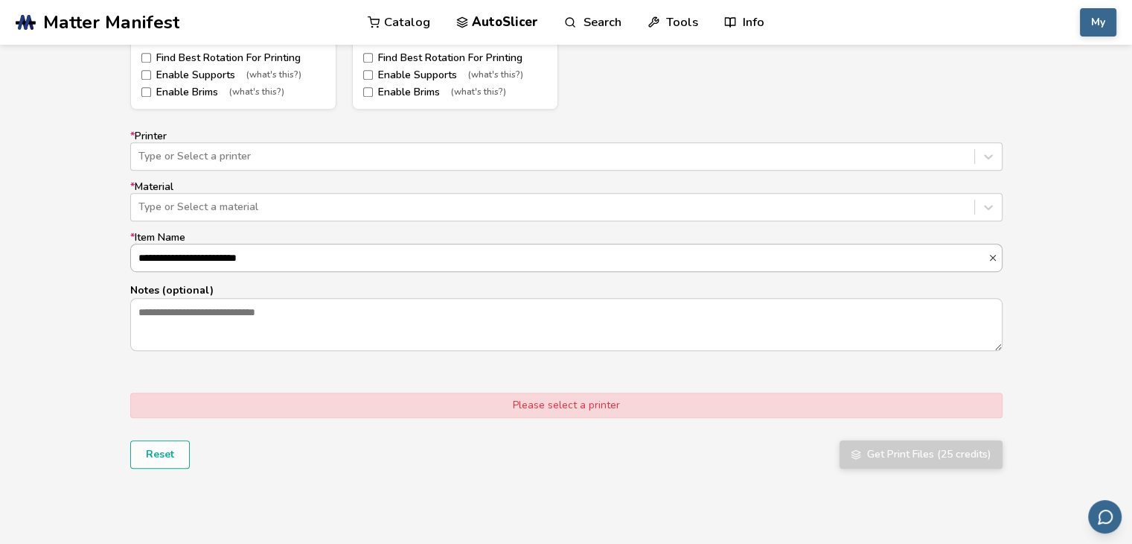
click at [261, 267] on input "**********" at bounding box center [559, 257] width 857 height 27
click at [265, 154] on div at bounding box center [552, 156] width 829 height 15
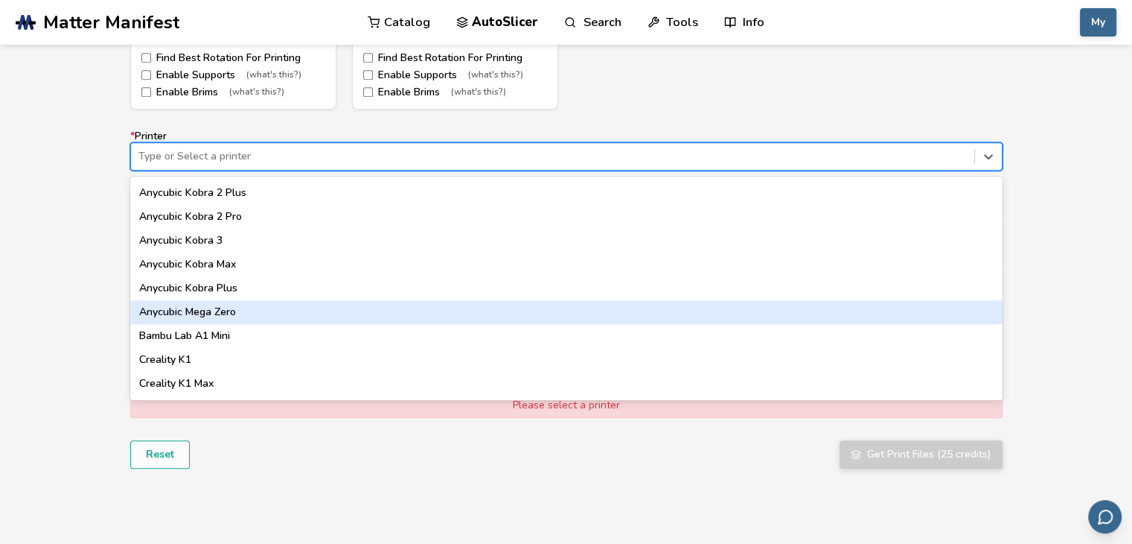
scroll to position [149, 0]
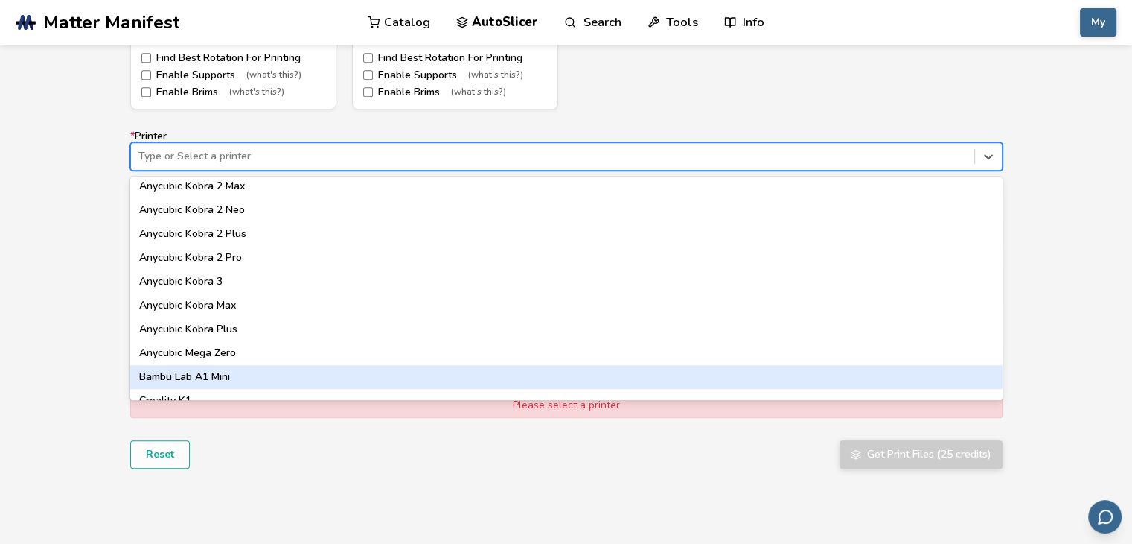
click at [235, 378] on div "Bambu Lab A1 Mini" at bounding box center [566, 377] width 873 height 24
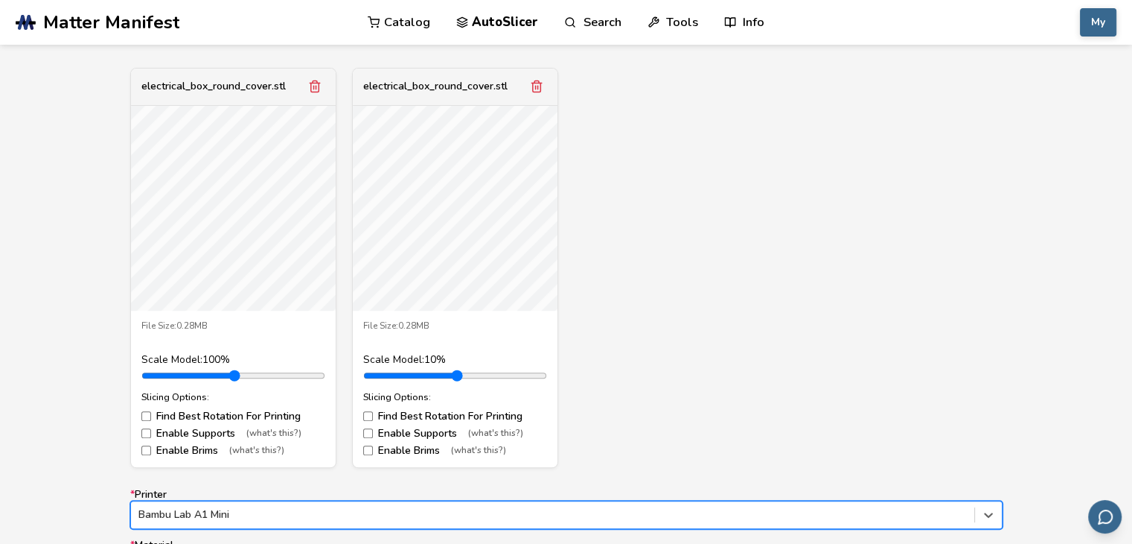
scroll to position [521, 0]
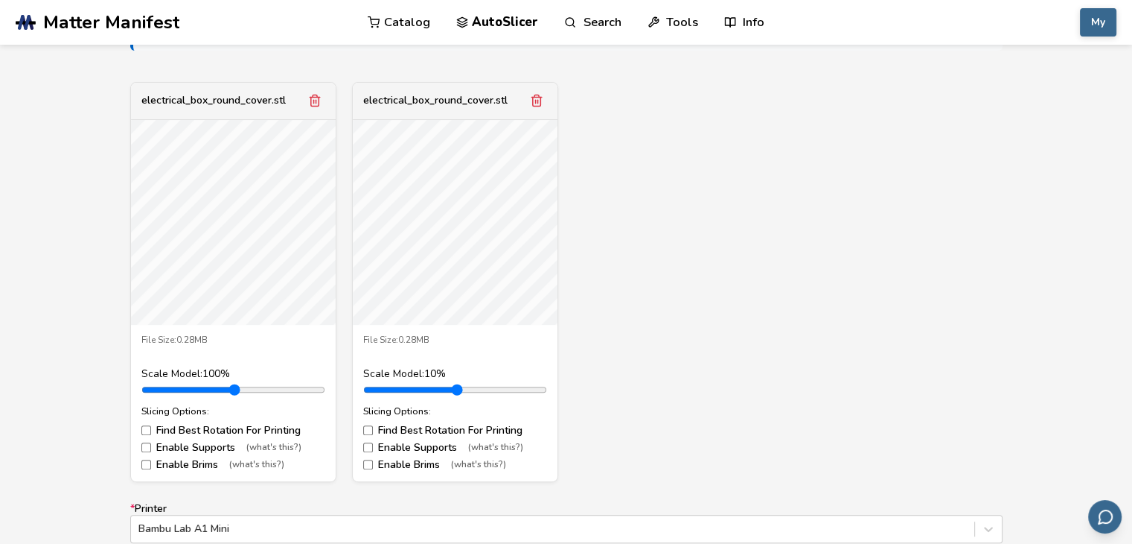
click at [602, 274] on div "electrical_box_round_cover.stl File Size: 0.28MB Scale Model: 100 % Slicing Opt…" at bounding box center [566, 282] width 873 height 400
click at [543, 107] on icon "Remove model" at bounding box center [536, 100] width 13 height 13
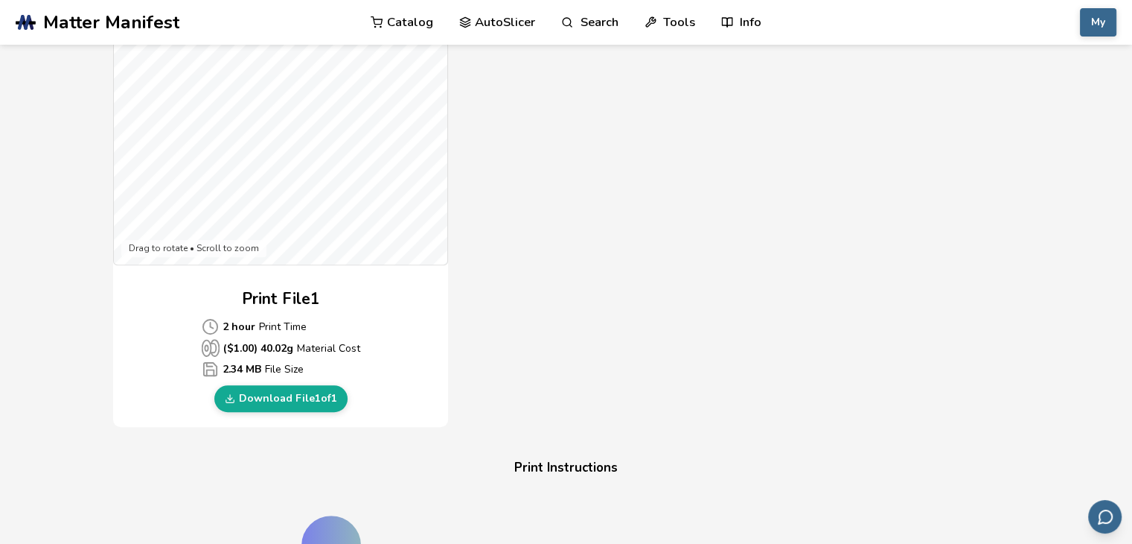
scroll to position [521, 0]
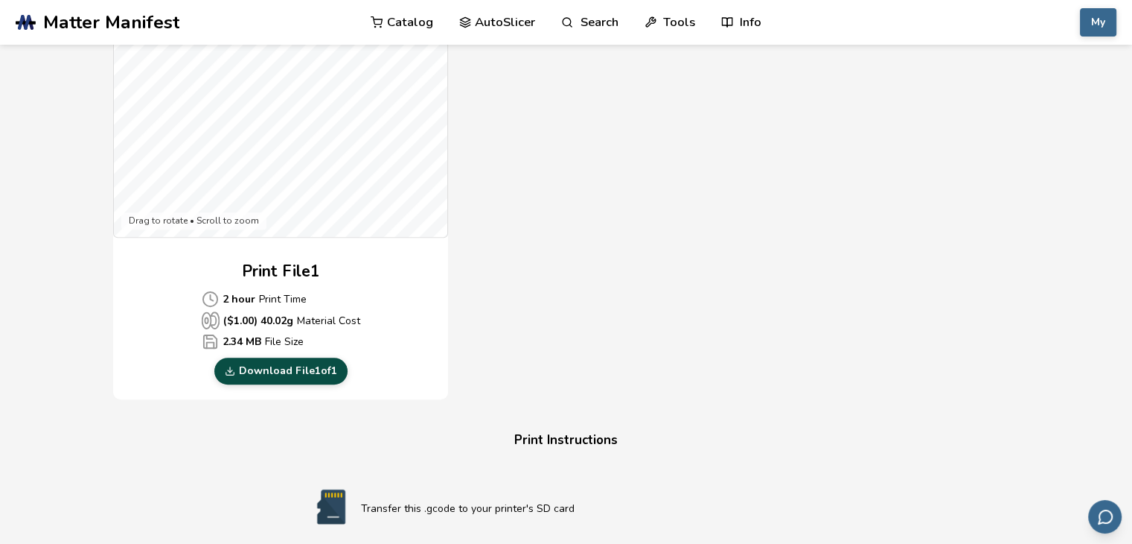
click at [317, 369] on link "Download File 1 of 1" at bounding box center [280, 370] width 133 height 27
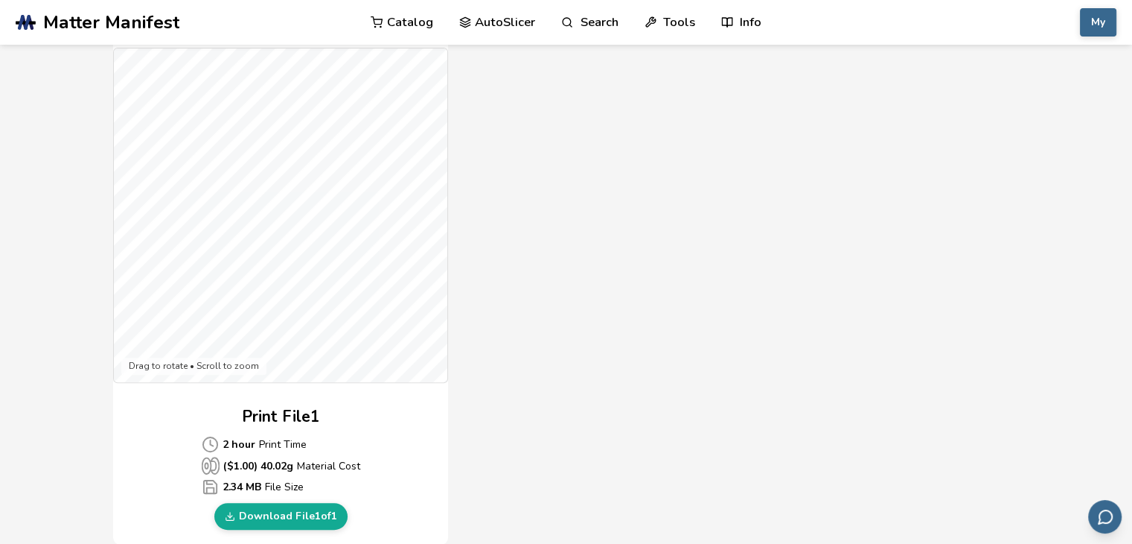
scroll to position [407, 0]
